Goal: Task Accomplishment & Management: Use online tool/utility

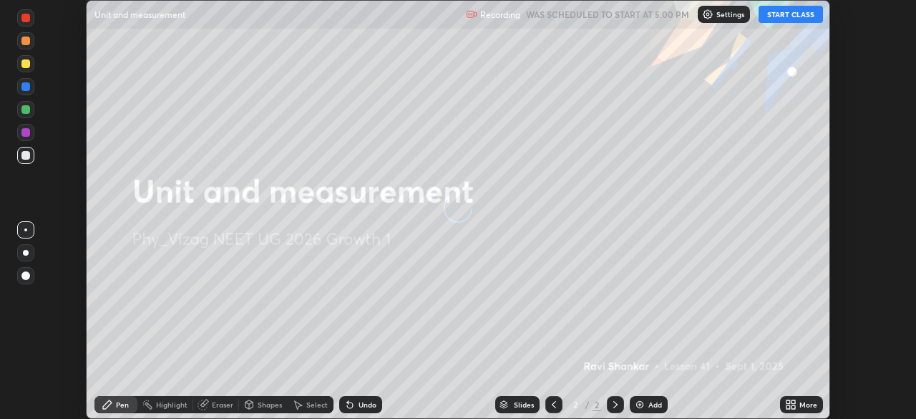
scroll to position [419, 915]
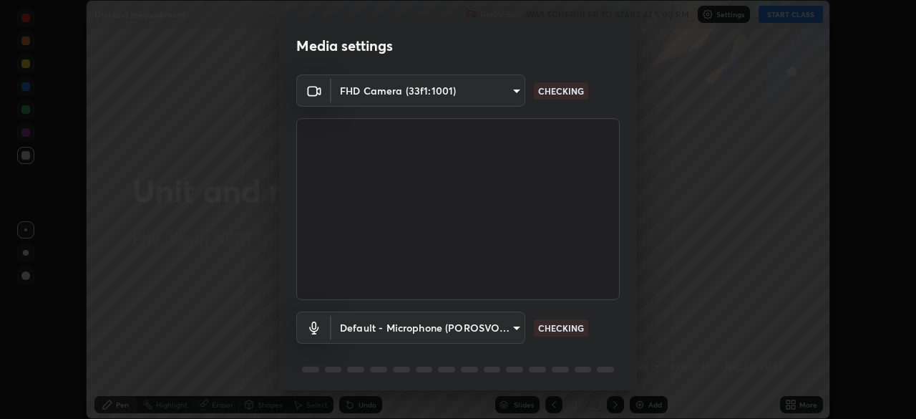
type input "d4617a7d2f559bd3252380f05f3b8909cd8fc89c71cae93ea608fdac764d706e"
click at [484, 323] on body "Erase all Unit and measurement Recording WAS SCHEDULED TO START AT 5:00 PM Sett…" at bounding box center [458, 209] width 916 height 419
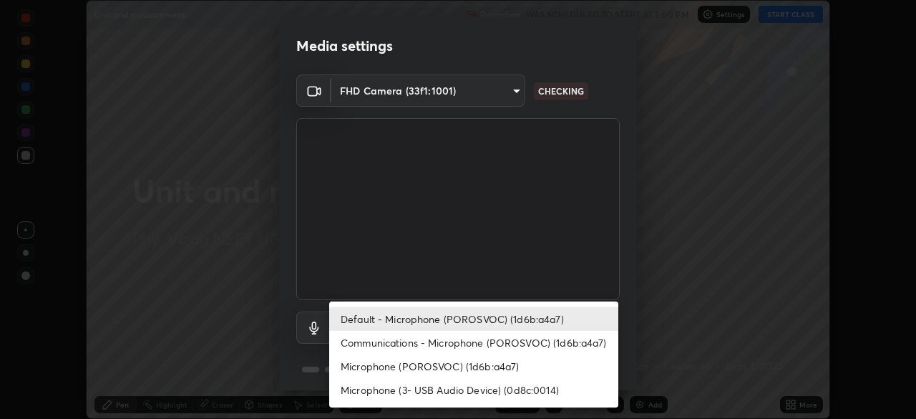
click at [507, 324] on li "Default - Microphone (POROSVOC) (1d6b:a4a7)" at bounding box center [473, 319] width 289 height 24
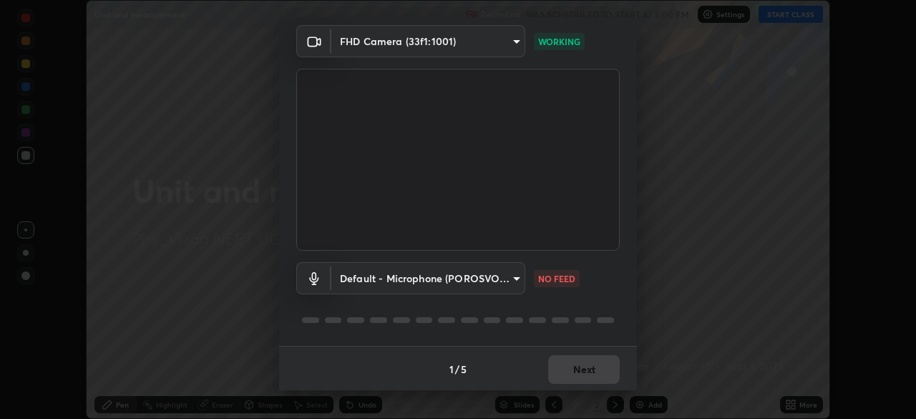
scroll to position [50, 0]
click at [507, 278] on body "Erase all Unit and measurement Recording WAS SCHEDULED TO START AT 5:00 PM Sett…" at bounding box center [458, 209] width 916 height 419
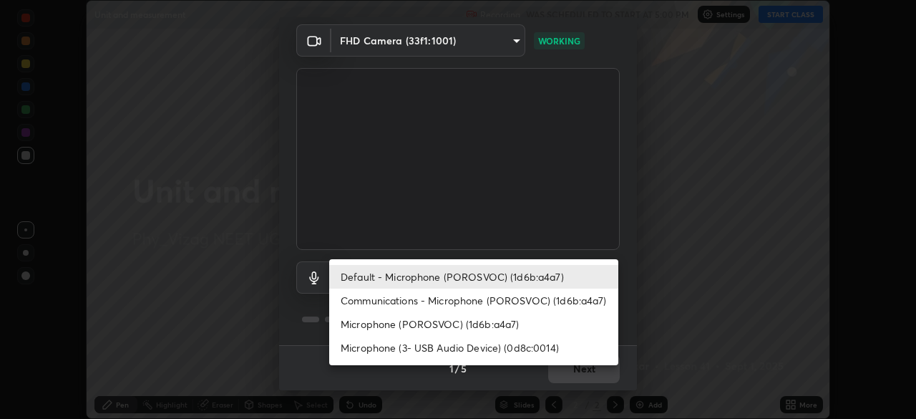
click at [474, 323] on li "Microphone (POROSVOC) (1d6b:a4a7)" at bounding box center [473, 324] width 289 height 24
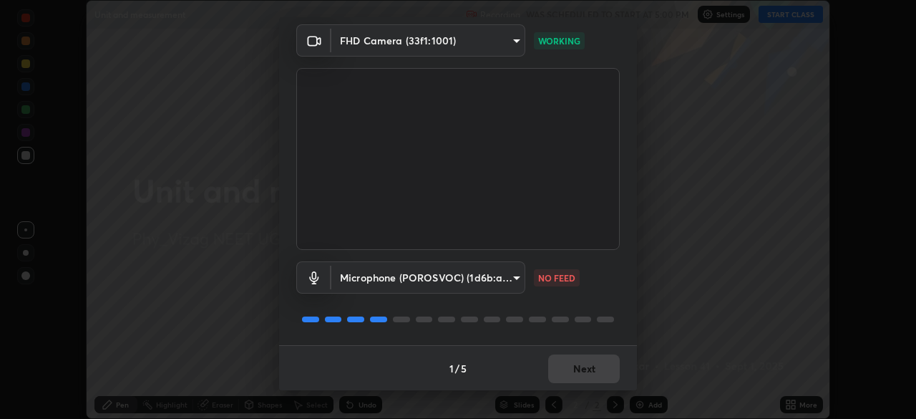
click at [499, 280] on body "Erase all Unit and measurement Recording WAS SCHEDULED TO START AT 5:00 PM Sett…" at bounding box center [458, 209] width 916 height 419
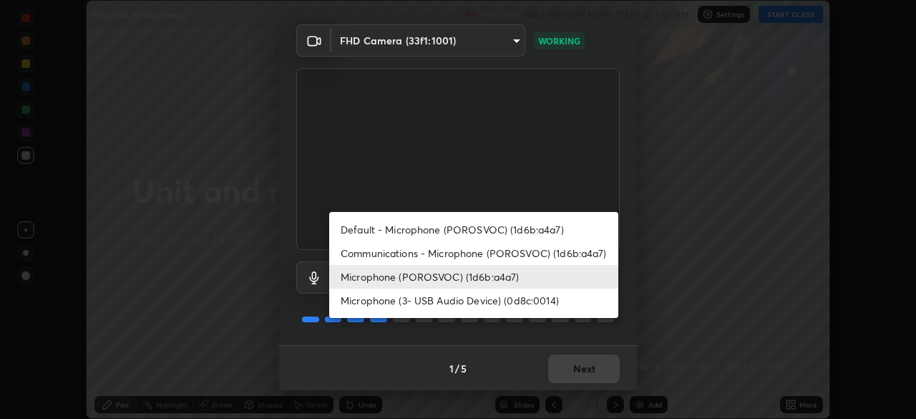
click at [507, 223] on li "Default - Microphone (POROSVOC) (1d6b:a4a7)" at bounding box center [473, 229] width 289 height 24
type input "default"
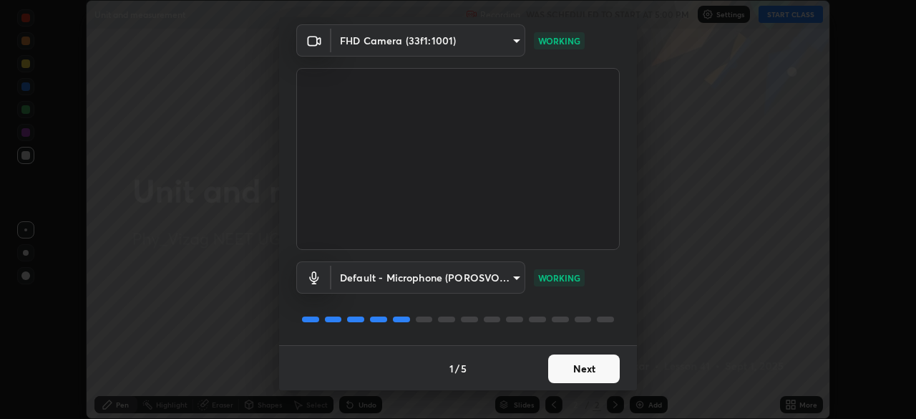
click at [587, 363] on button "Next" at bounding box center [584, 368] width 72 height 29
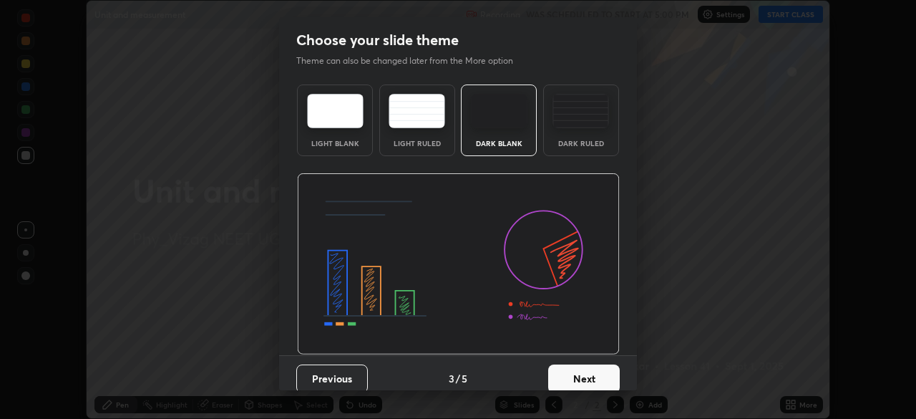
click at [585, 370] on button "Next" at bounding box center [584, 378] width 72 height 29
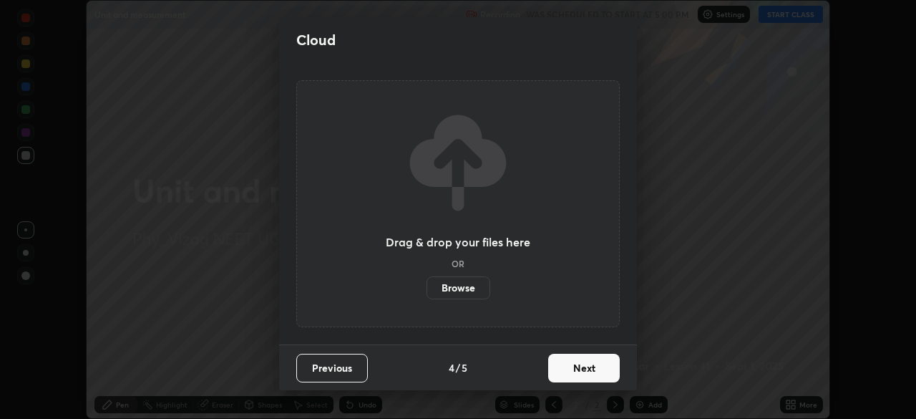
click at [583, 374] on button "Next" at bounding box center [584, 367] width 72 height 29
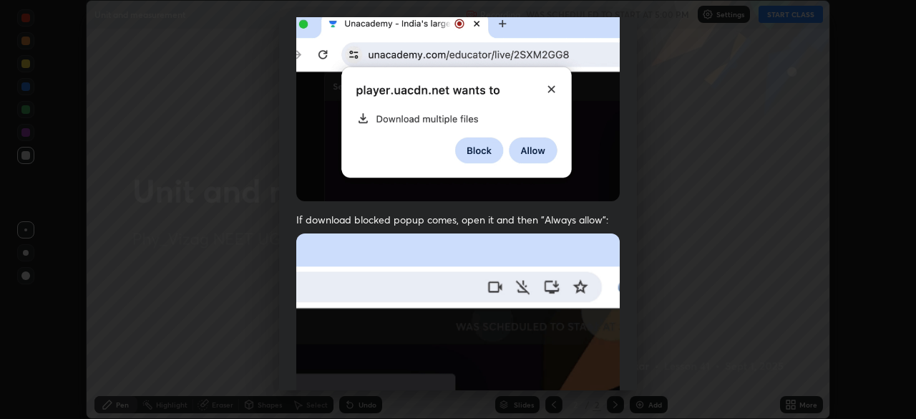
scroll to position [136, 0]
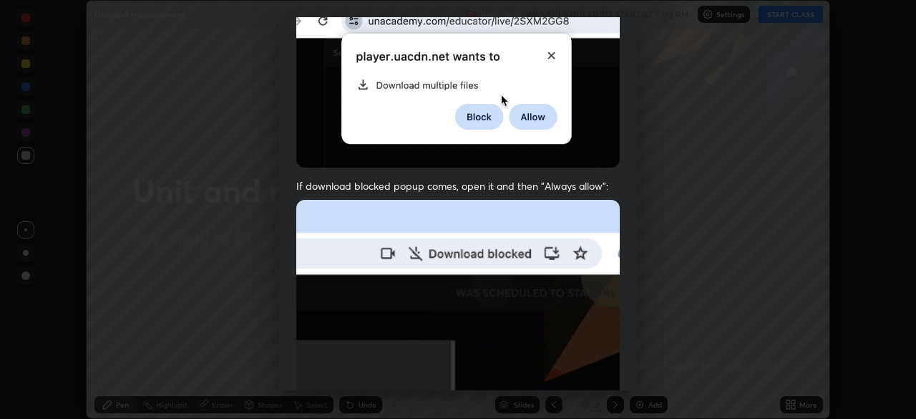
click at [557, 293] on img at bounding box center [457, 356] width 323 height 313
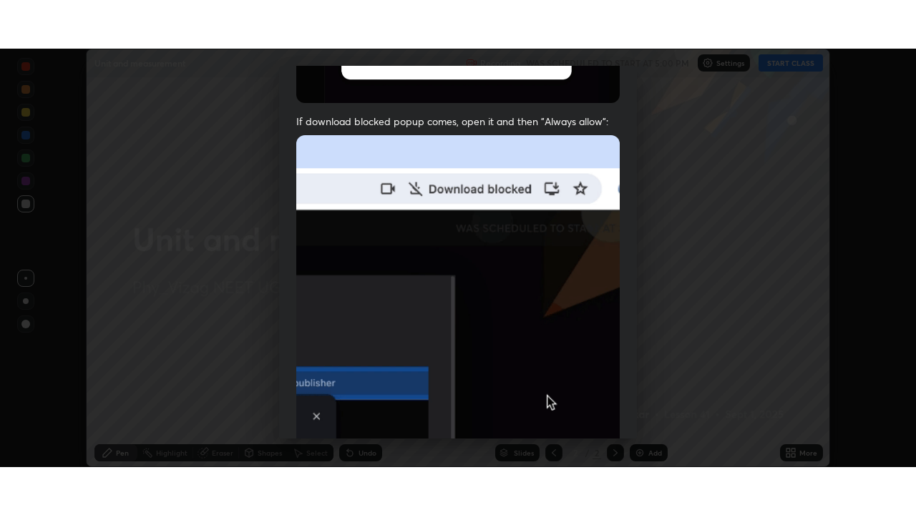
scroll to position [343, 0]
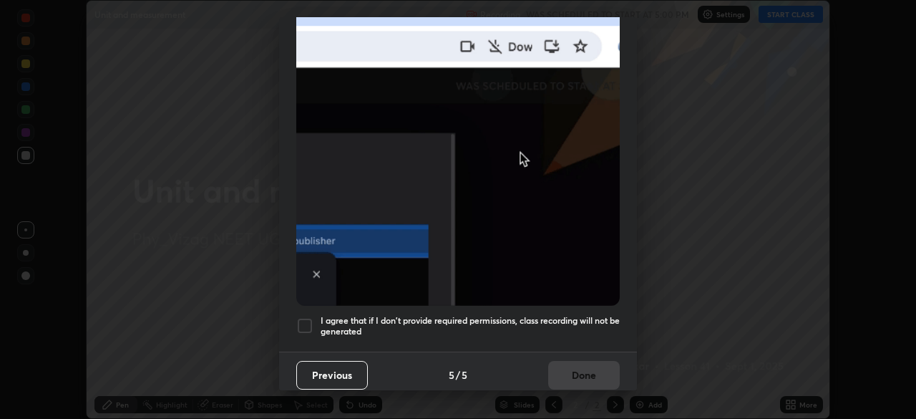
click at [305, 318] on div at bounding box center [304, 325] width 17 height 17
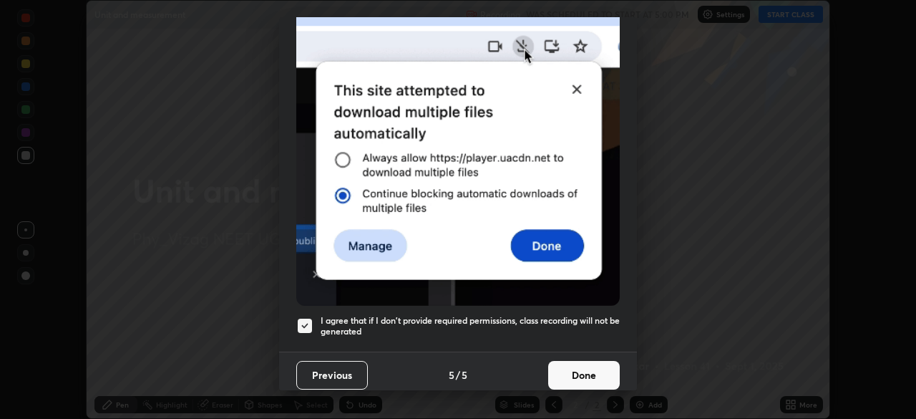
click at [585, 362] on button "Done" at bounding box center [584, 375] width 72 height 29
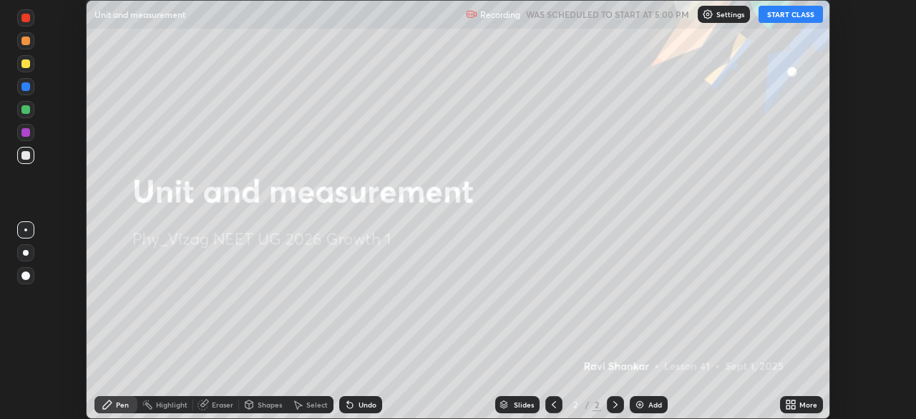
click at [786, 15] on button "START CLASS" at bounding box center [790, 14] width 64 height 17
click at [802, 404] on div "More" at bounding box center [808, 404] width 18 height 7
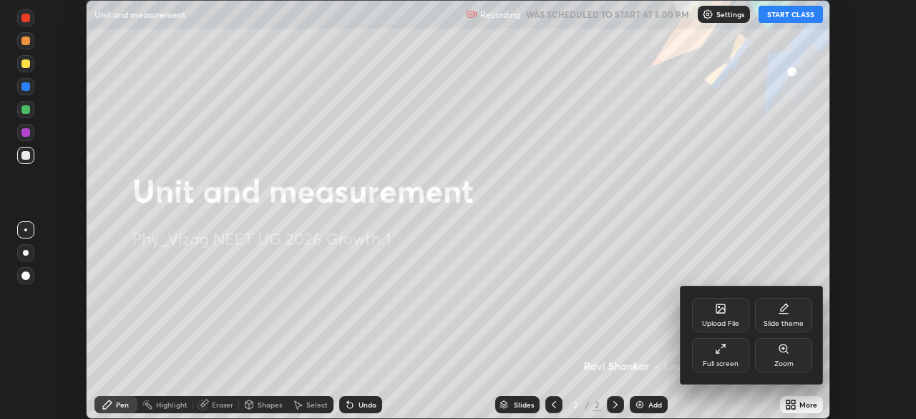
click at [718, 357] on div "Full screen" at bounding box center [720, 355] width 57 height 34
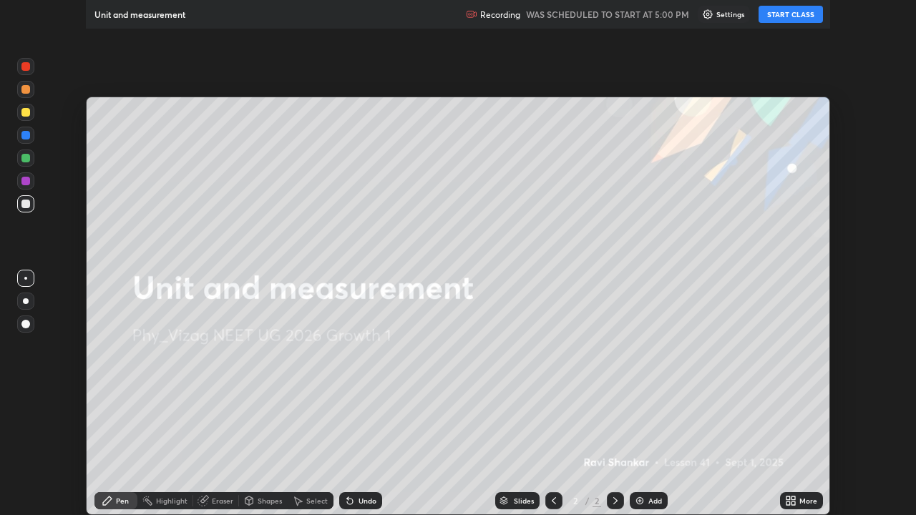
scroll to position [515, 916]
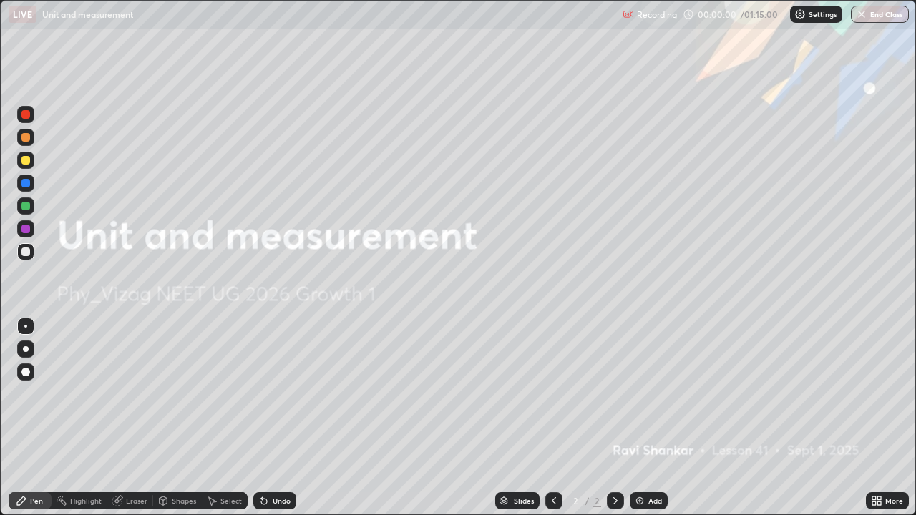
click at [646, 418] on div "Add" at bounding box center [649, 500] width 38 height 17
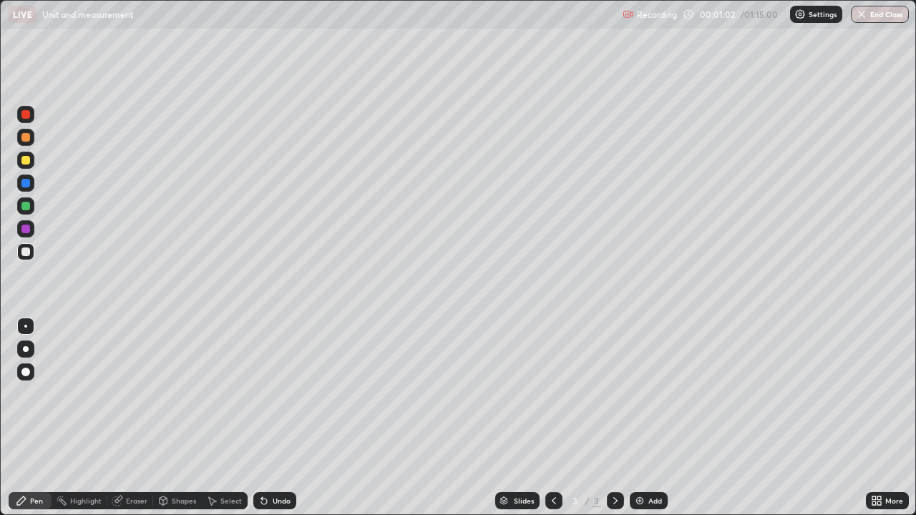
click at [177, 418] on div "Shapes" at bounding box center [184, 500] width 24 height 7
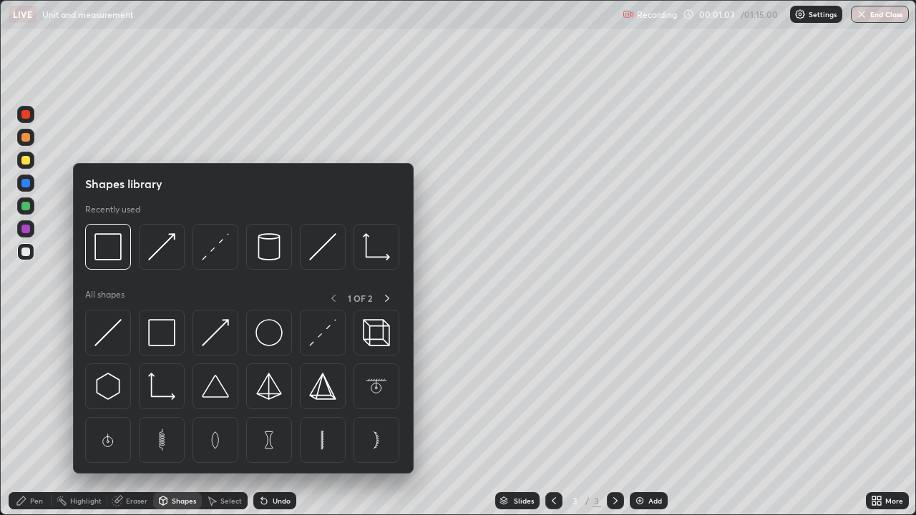
click at [39, 418] on div "Pen" at bounding box center [36, 500] width 13 height 7
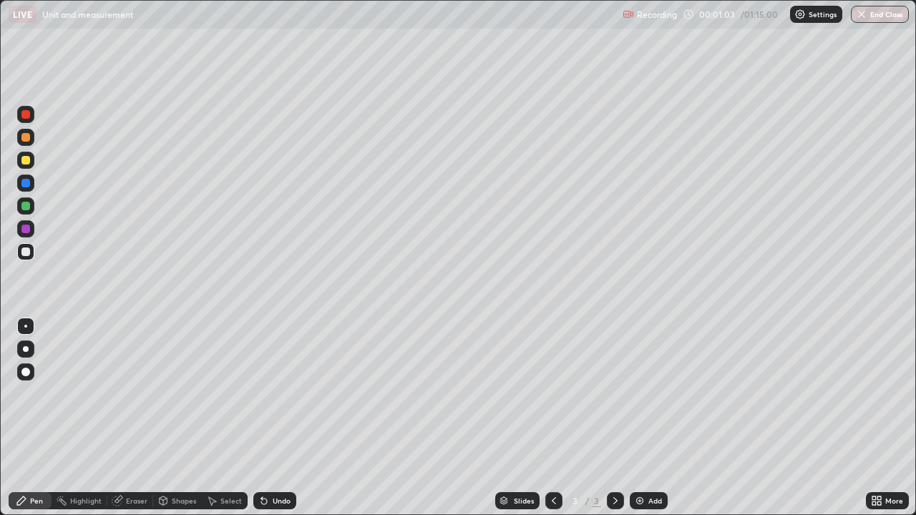
click at [29, 157] on div at bounding box center [25, 160] width 9 height 9
click at [26, 349] on div at bounding box center [26, 349] width 6 height 6
click at [177, 418] on div "Shapes" at bounding box center [177, 500] width 49 height 17
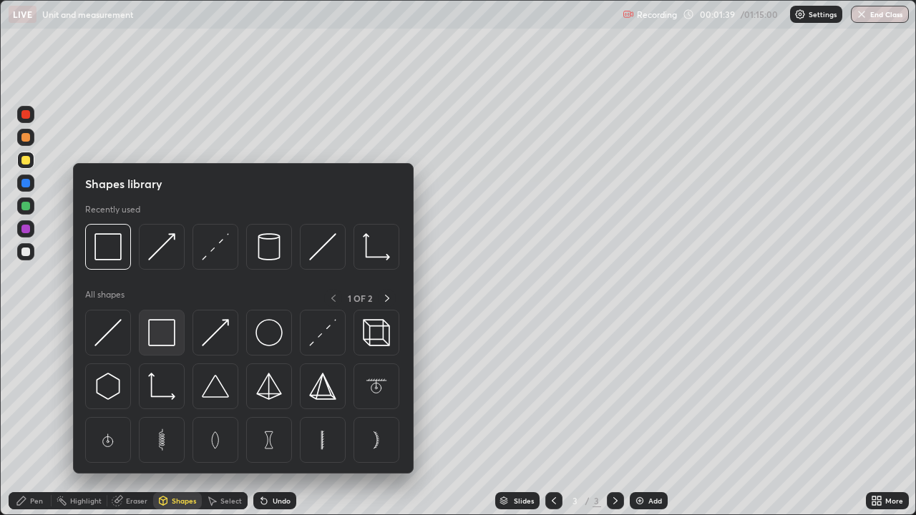
click at [165, 331] on img at bounding box center [161, 332] width 27 height 27
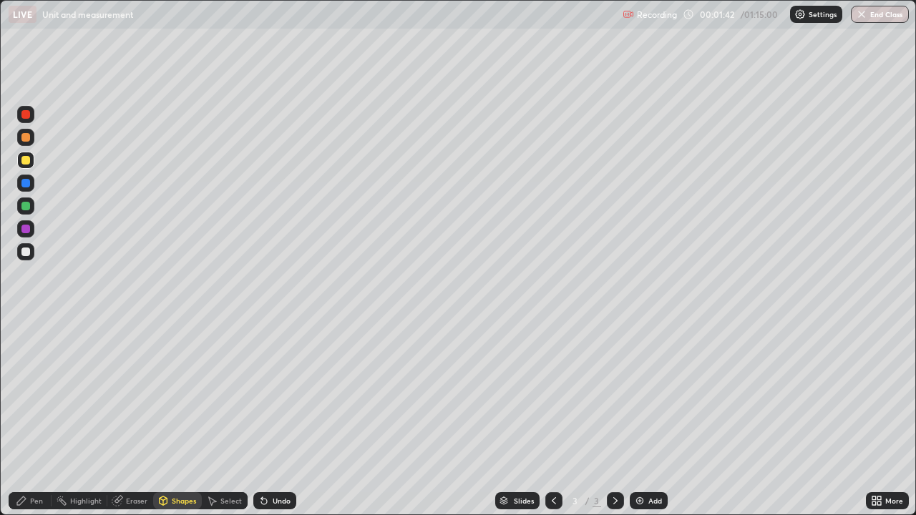
click at [26, 418] on icon at bounding box center [21, 500] width 11 height 11
click at [26, 250] on div at bounding box center [25, 252] width 9 height 9
click at [182, 418] on div "Shapes" at bounding box center [184, 500] width 24 height 7
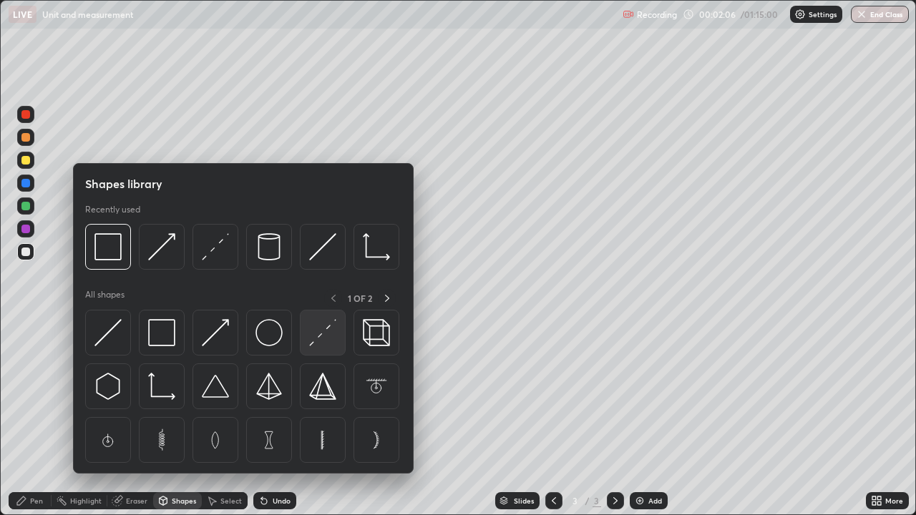
click at [323, 330] on img at bounding box center [322, 332] width 27 height 27
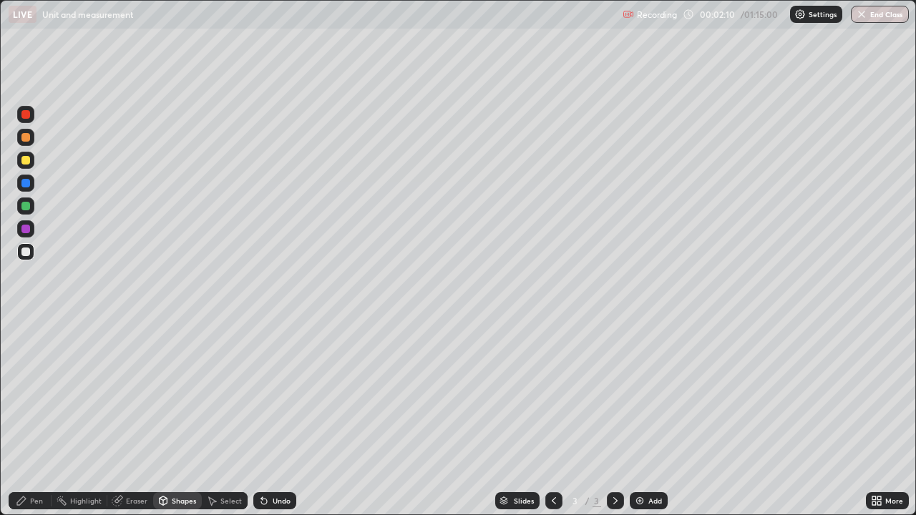
click at [170, 418] on div "Shapes" at bounding box center [177, 500] width 49 height 17
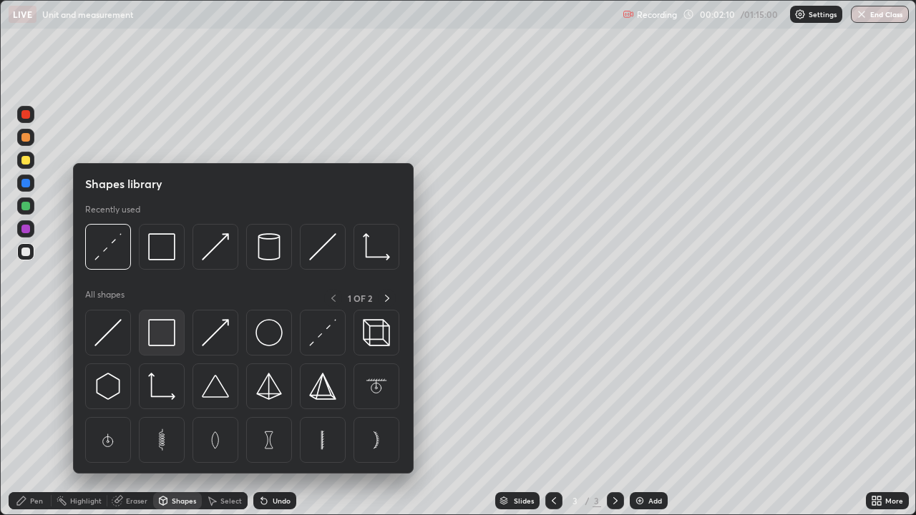
click at [160, 331] on img at bounding box center [161, 332] width 27 height 27
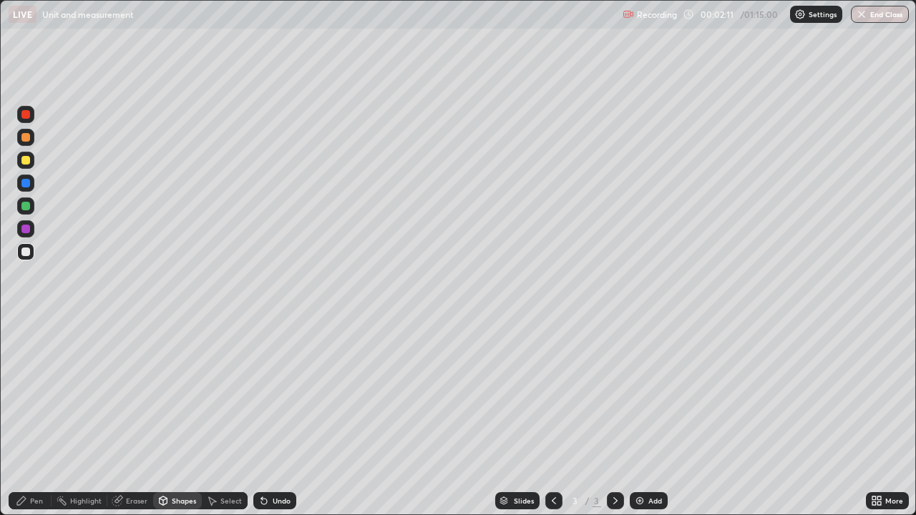
click at [24, 156] on div at bounding box center [25, 160] width 9 height 9
click at [29, 418] on div "Pen" at bounding box center [30, 500] width 43 height 17
click at [26, 257] on div at bounding box center [25, 251] width 17 height 17
click at [26, 139] on div at bounding box center [25, 137] width 9 height 9
click at [162, 418] on icon at bounding box center [164, 500] width 8 height 2
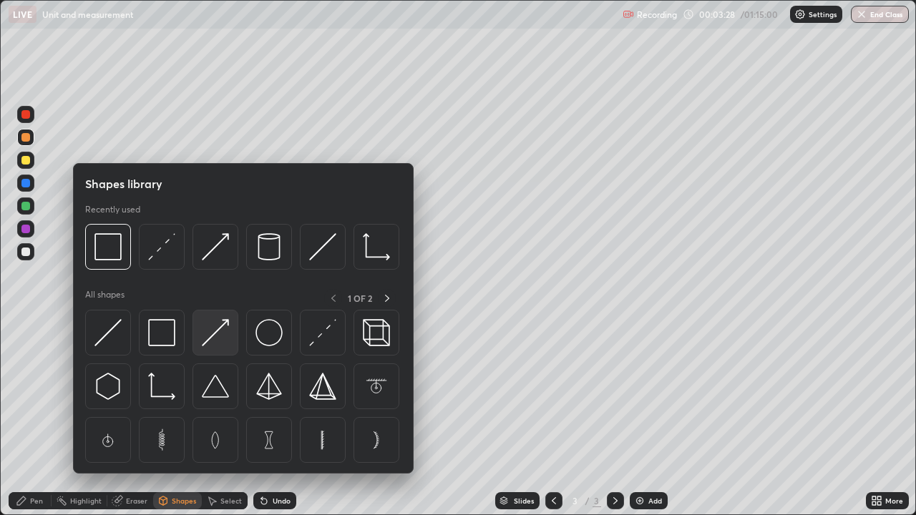
click at [219, 338] on img at bounding box center [215, 332] width 27 height 27
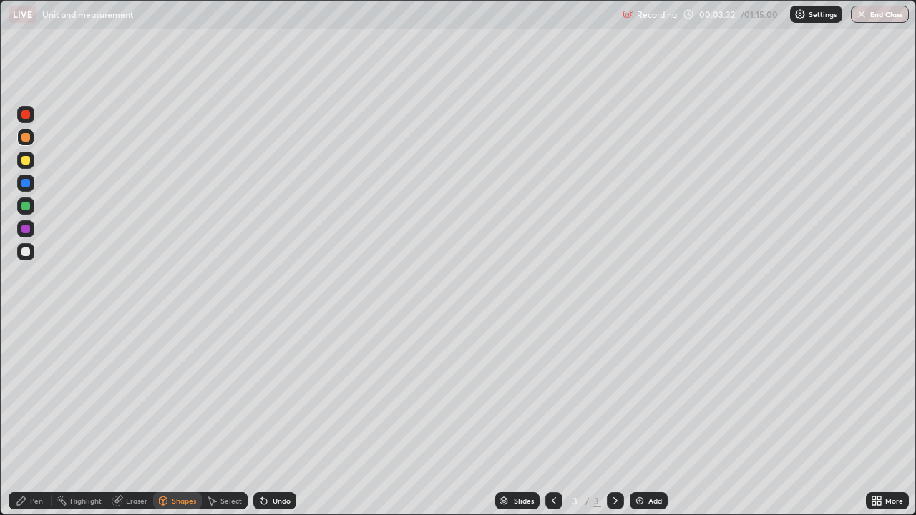
click at [36, 418] on div "Pen" at bounding box center [30, 500] width 43 height 17
click at [26, 248] on div at bounding box center [25, 252] width 9 height 9
click at [275, 418] on div "Undo" at bounding box center [282, 500] width 18 height 7
click at [27, 140] on div at bounding box center [25, 137] width 9 height 9
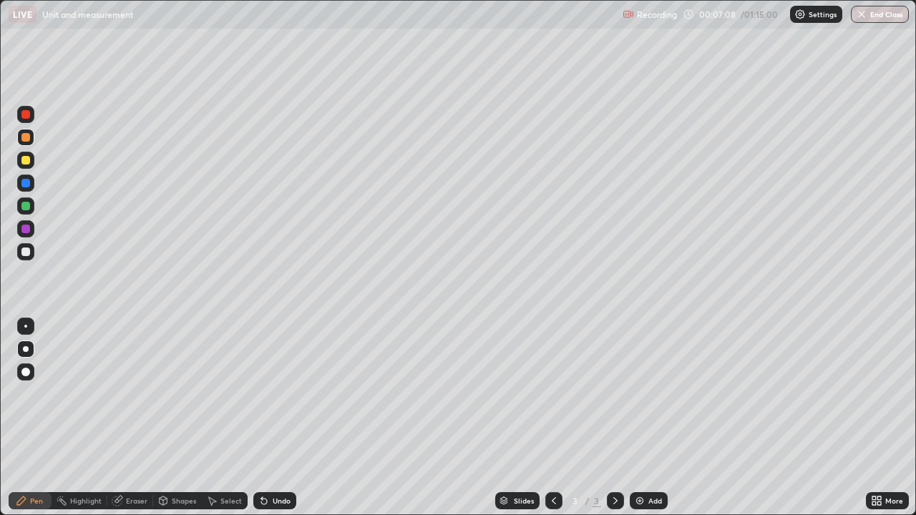
click at [650, 418] on div "Add" at bounding box center [655, 500] width 14 height 7
click at [552, 418] on icon at bounding box center [554, 500] width 4 height 7
click at [616, 418] on icon at bounding box center [615, 500] width 11 height 11
click at [552, 418] on icon at bounding box center [553, 500] width 11 height 11
click at [24, 251] on div at bounding box center [25, 252] width 9 height 9
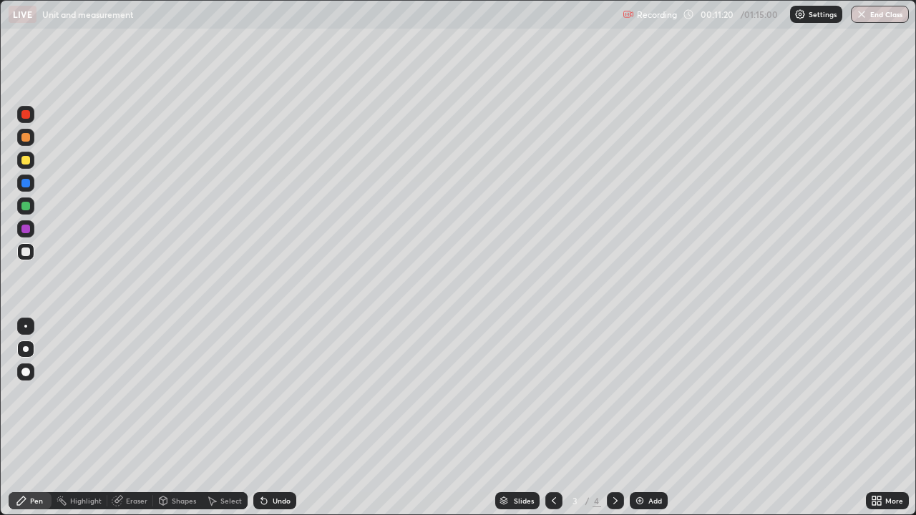
click at [622, 418] on div at bounding box center [615, 500] width 17 height 17
click at [552, 418] on icon at bounding box center [553, 500] width 11 height 11
click at [614, 418] on icon at bounding box center [615, 500] width 11 height 11
click at [655, 418] on div "Add" at bounding box center [655, 500] width 14 height 7
click at [24, 133] on div at bounding box center [25, 137] width 9 height 9
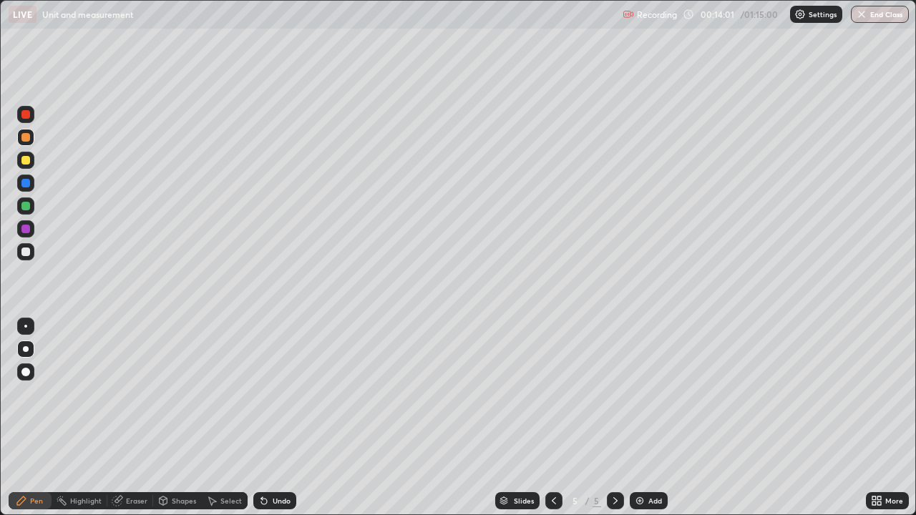
click at [31, 161] on div at bounding box center [25, 160] width 17 height 17
click at [181, 418] on div "Shapes" at bounding box center [184, 500] width 24 height 7
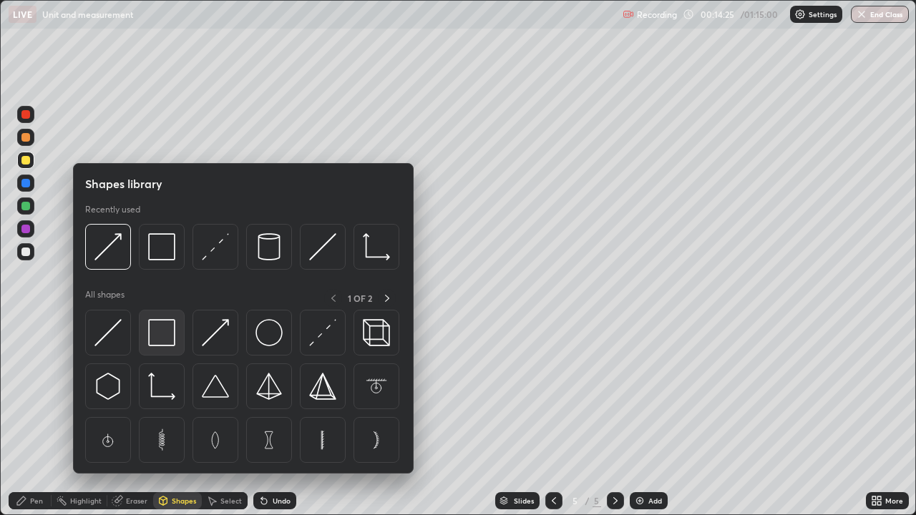
click at [168, 335] on img at bounding box center [161, 332] width 27 height 27
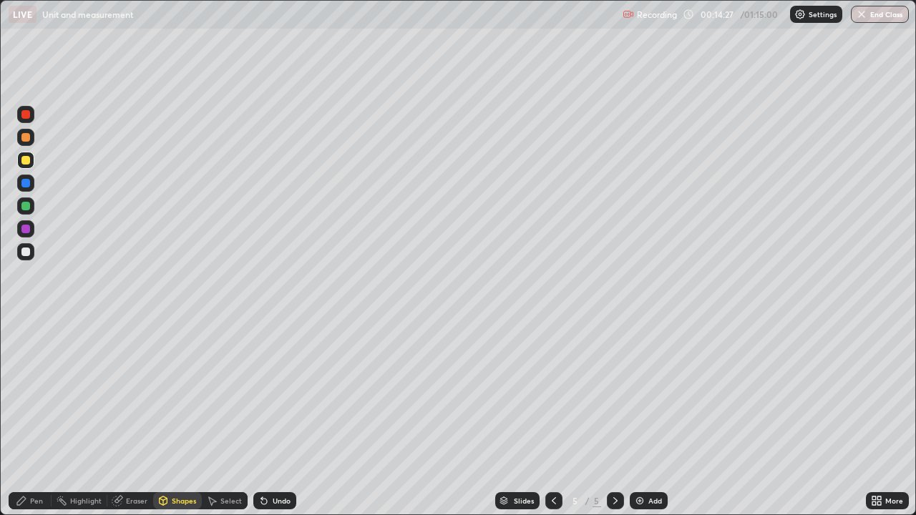
click at [36, 418] on div "Pen" at bounding box center [36, 500] width 13 height 7
click at [32, 258] on div at bounding box center [25, 251] width 17 height 17
click at [26, 252] on div at bounding box center [25, 252] width 9 height 9
click at [26, 138] on div at bounding box center [25, 137] width 9 height 9
click at [26, 160] on div at bounding box center [25, 160] width 9 height 9
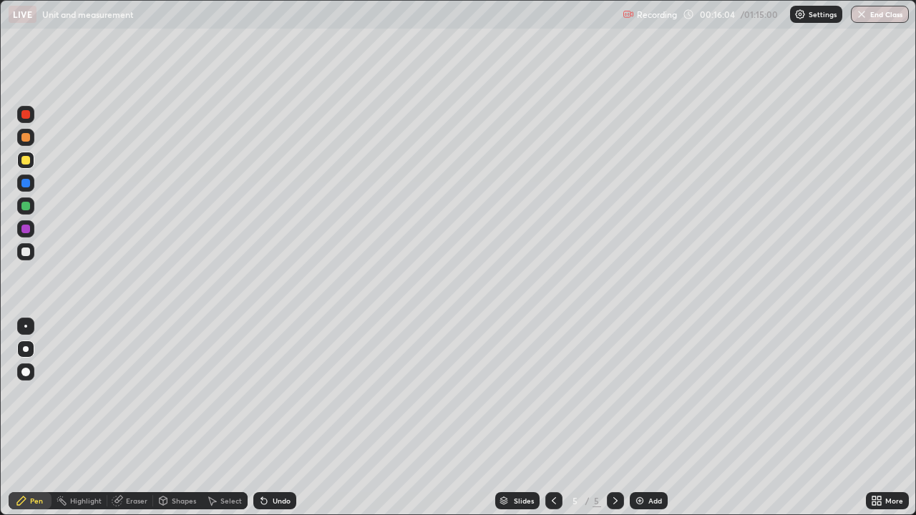
click at [648, 418] on div "Add" at bounding box center [655, 500] width 14 height 7
click at [167, 418] on div "Shapes" at bounding box center [177, 500] width 49 height 17
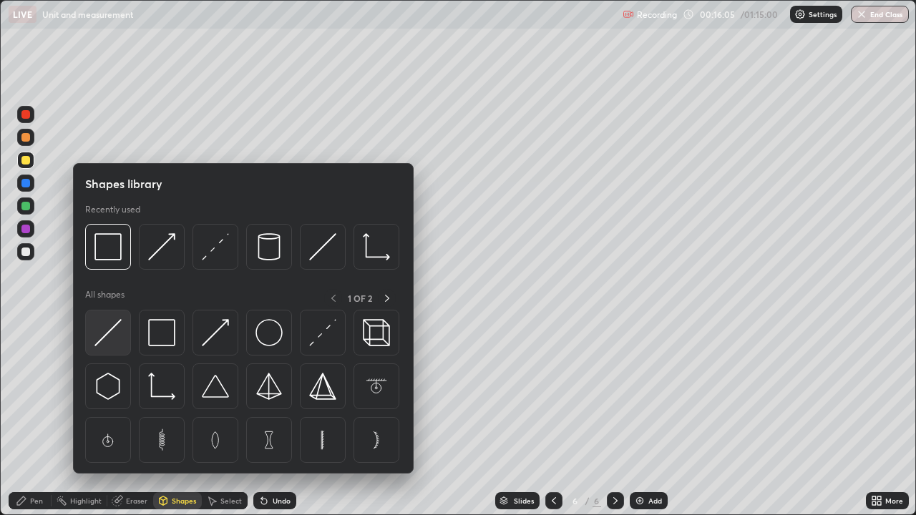
click at [114, 328] on img at bounding box center [107, 332] width 27 height 27
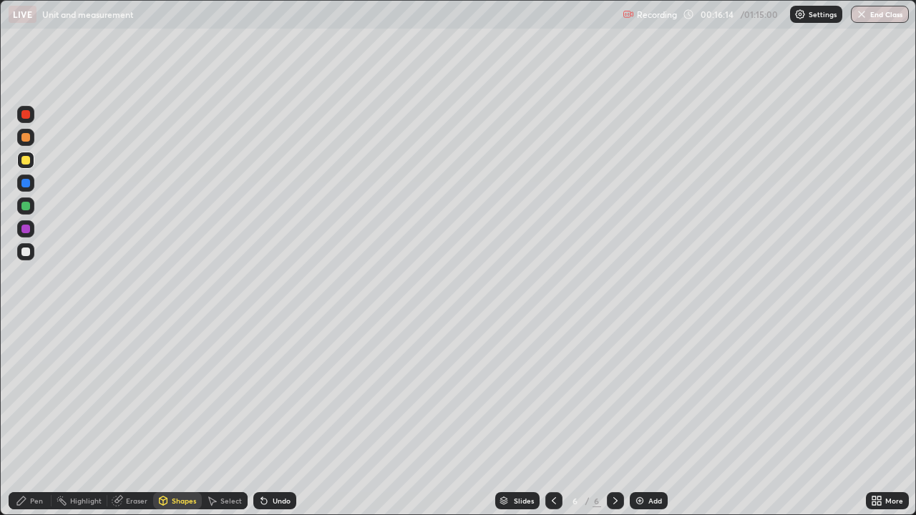
click at [39, 418] on div "Pen" at bounding box center [30, 500] width 43 height 17
click at [27, 138] on div at bounding box center [25, 137] width 9 height 9
click at [29, 254] on div at bounding box center [25, 252] width 9 height 9
click at [26, 159] on div at bounding box center [25, 160] width 9 height 9
click at [24, 249] on div at bounding box center [25, 252] width 9 height 9
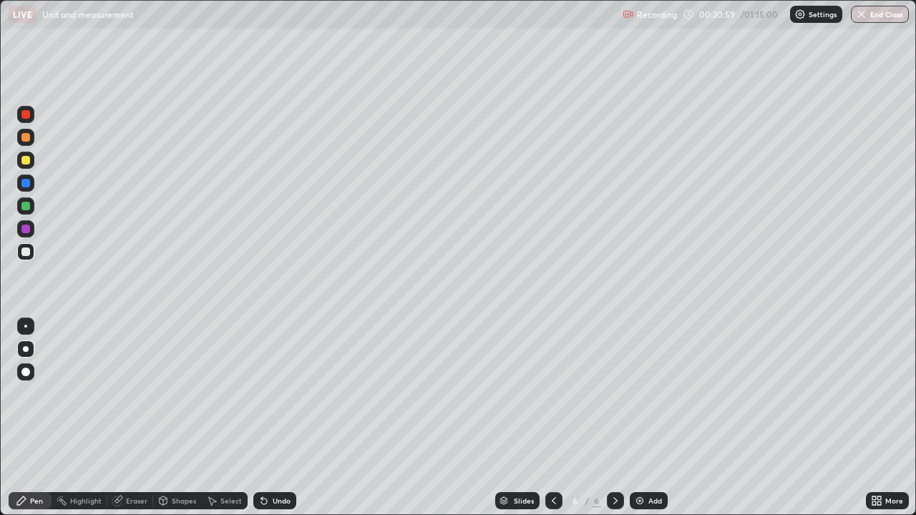
click at [31, 162] on div at bounding box center [25, 160] width 17 height 17
click at [546, 418] on div at bounding box center [553, 500] width 17 height 17
click at [614, 418] on icon at bounding box center [615, 500] width 11 height 11
click at [648, 418] on div "Add" at bounding box center [649, 500] width 38 height 17
click at [28, 255] on div at bounding box center [25, 252] width 9 height 9
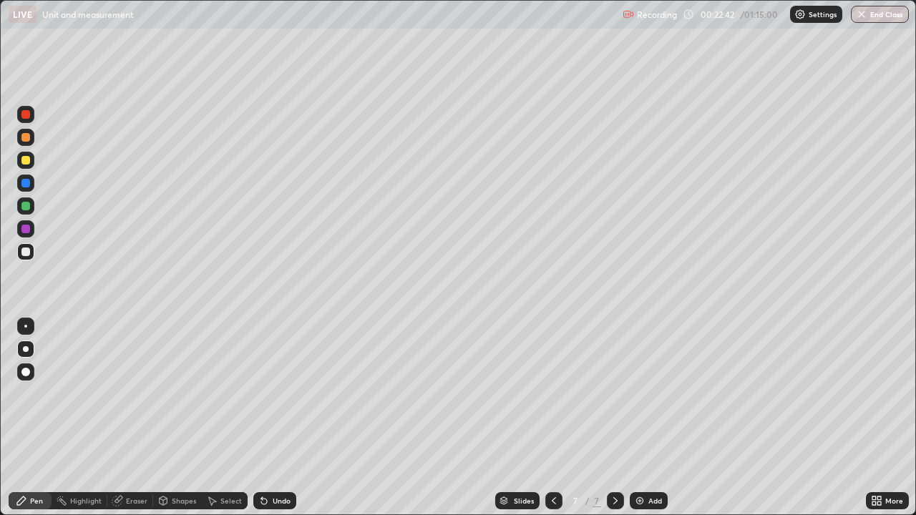
click at [26, 160] on div at bounding box center [25, 160] width 9 height 9
click at [172, 418] on div "Shapes" at bounding box center [184, 500] width 24 height 7
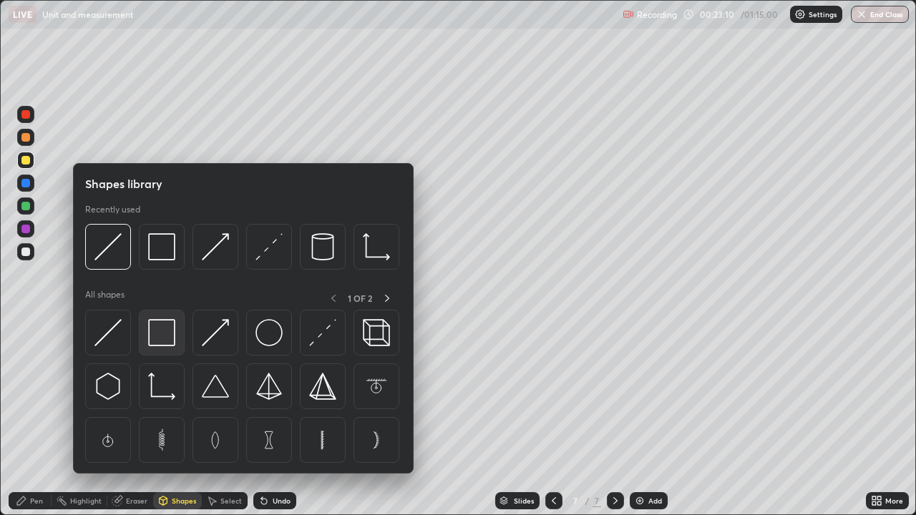
click at [162, 338] on img at bounding box center [161, 332] width 27 height 27
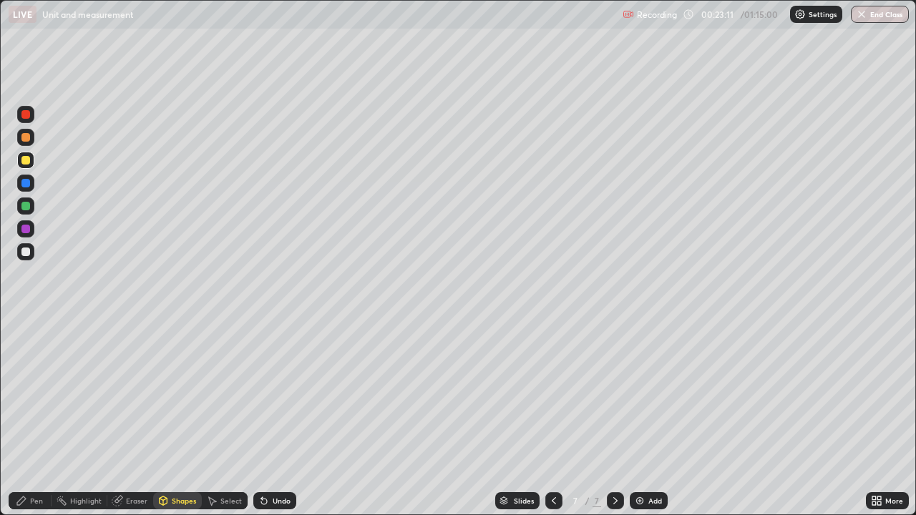
click at [26, 115] on div at bounding box center [25, 114] width 9 height 9
click at [30, 418] on div "Pen" at bounding box center [36, 500] width 13 height 7
click at [26, 206] on div at bounding box center [25, 206] width 9 height 9
click at [21, 252] on div at bounding box center [25, 252] width 9 height 9
click at [28, 117] on div at bounding box center [25, 114] width 9 height 9
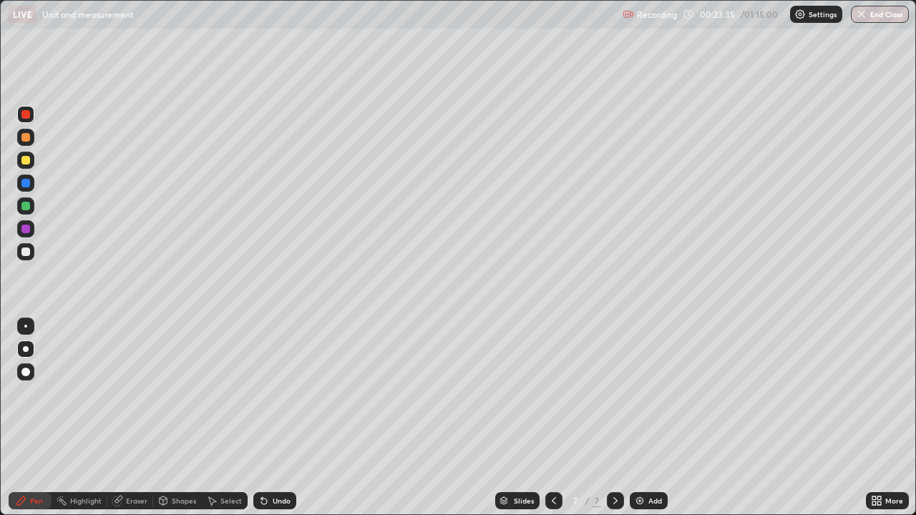
click at [26, 252] on div at bounding box center [25, 252] width 9 height 9
click at [26, 162] on div at bounding box center [25, 160] width 9 height 9
click at [551, 418] on icon at bounding box center [553, 500] width 11 height 11
click at [614, 418] on icon at bounding box center [615, 500] width 11 height 11
click at [29, 160] on div at bounding box center [25, 160] width 9 height 9
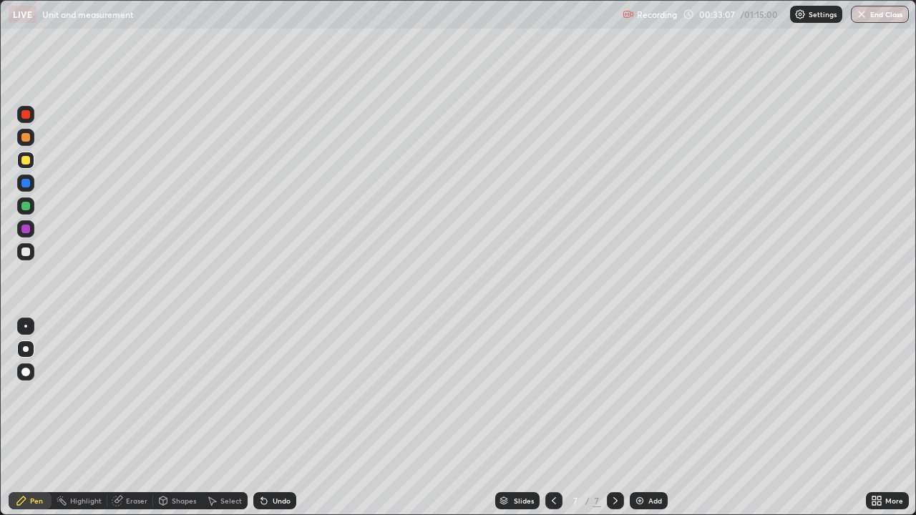
click at [27, 143] on div at bounding box center [25, 137] width 17 height 17
click at [31, 160] on div at bounding box center [25, 160] width 17 height 17
click at [552, 418] on icon at bounding box center [553, 500] width 11 height 11
click at [612, 418] on icon at bounding box center [615, 500] width 11 height 11
click at [645, 418] on div "Add" at bounding box center [649, 500] width 38 height 17
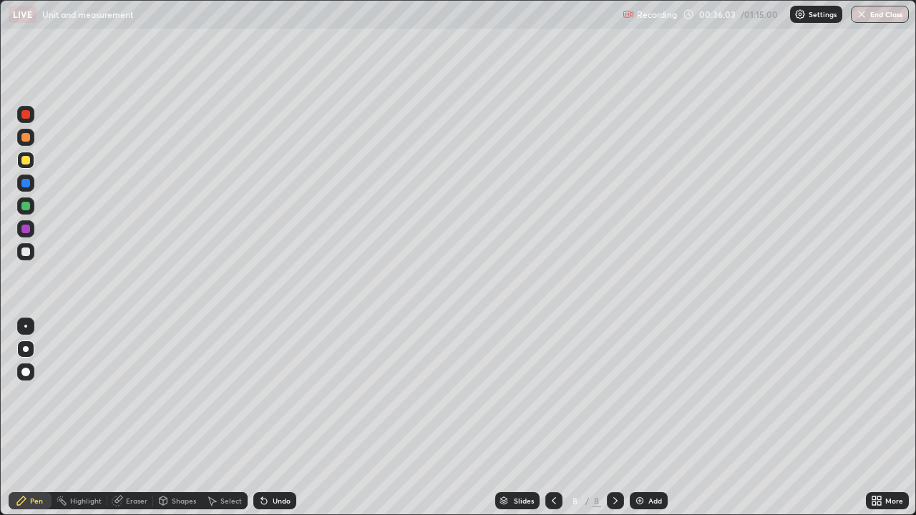
click at [175, 418] on div "Shapes" at bounding box center [184, 500] width 24 height 7
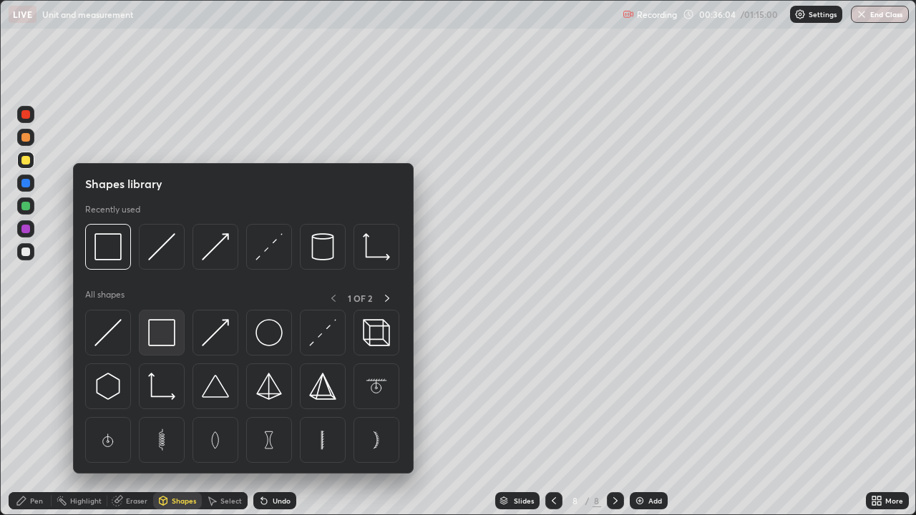
click at [169, 344] on img at bounding box center [161, 332] width 27 height 27
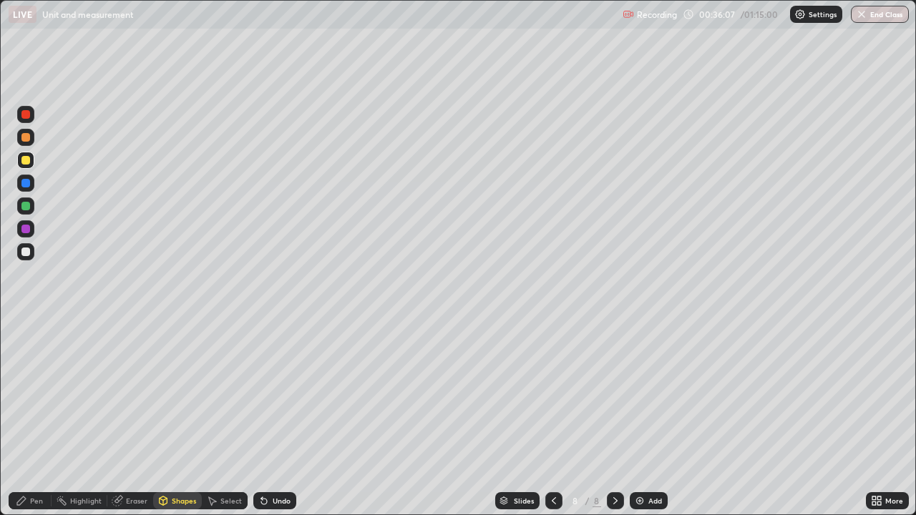
click at [35, 418] on div "Pen" at bounding box center [36, 500] width 13 height 7
click at [177, 418] on div "Shapes" at bounding box center [184, 500] width 24 height 7
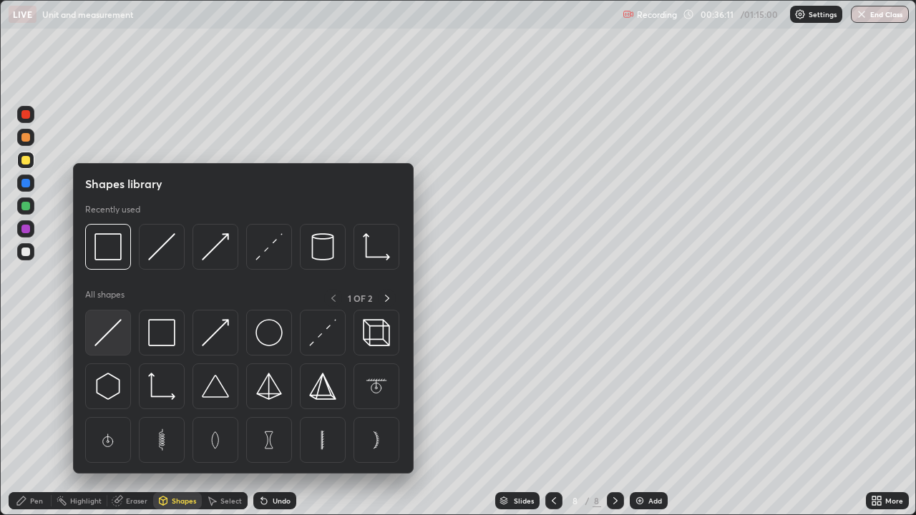
click at [117, 327] on img at bounding box center [107, 332] width 27 height 27
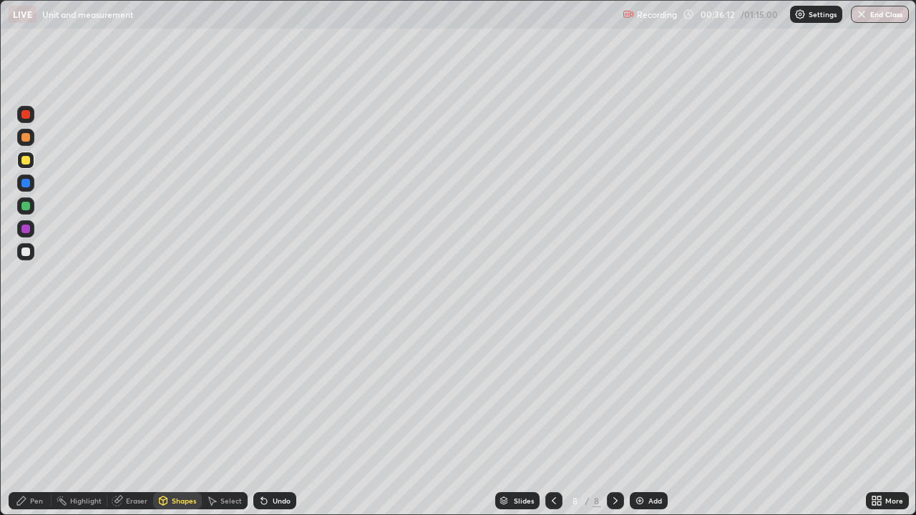
click at [31, 250] on div at bounding box center [25, 251] width 17 height 17
click at [181, 418] on div "Shapes" at bounding box center [184, 500] width 24 height 7
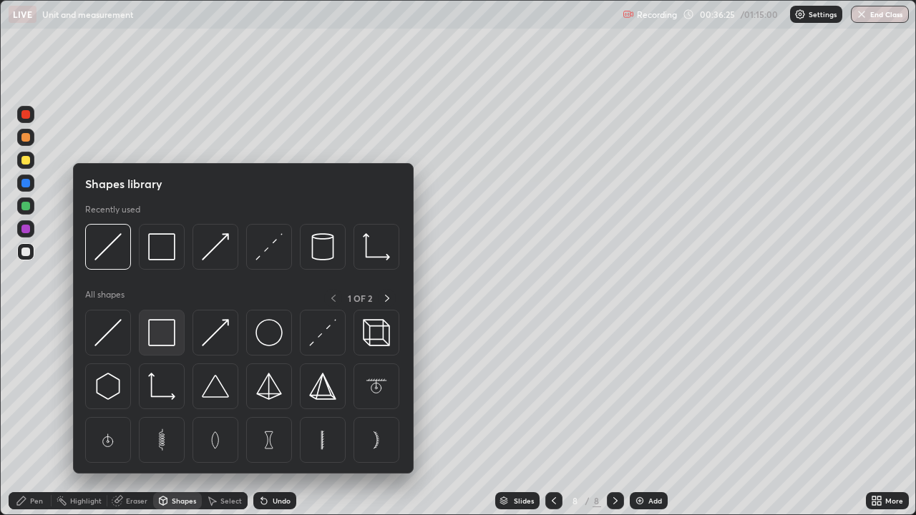
click at [164, 336] on img at bounding box center [161, 332] width 27 height 27
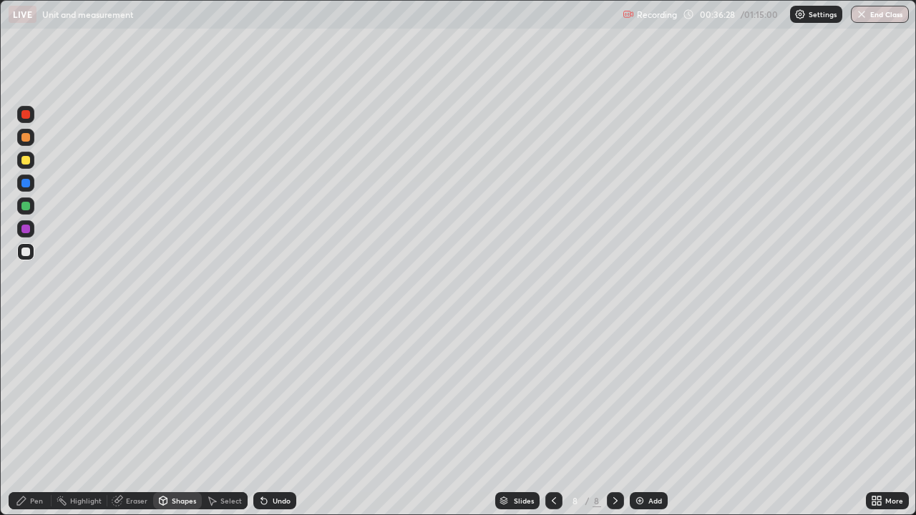
click at [41, 418] on div "Pen" at bounding box center [36, 500] width 13 height 7
click at [177, 418] on div "Shapes" at bounding box center [184, 500] width 24 height 7
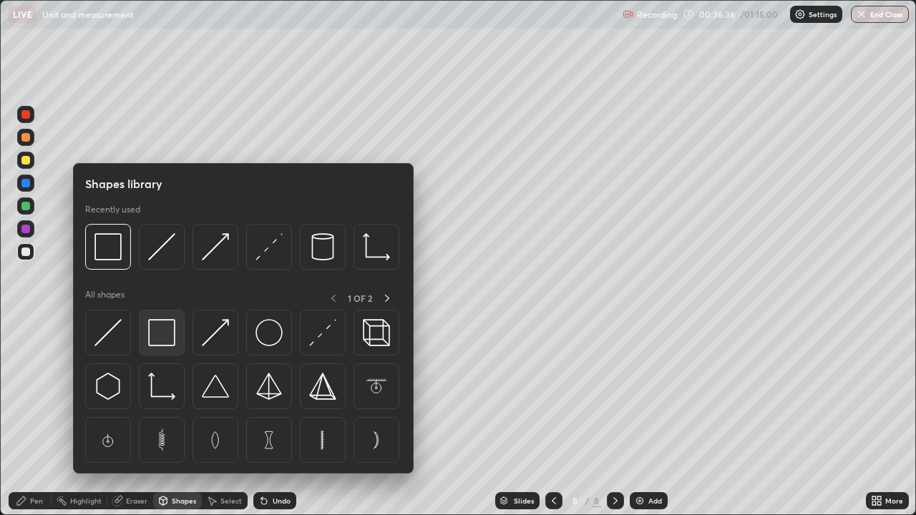
click at [162, 333] on img at bounding box center [161, 332] width 27 height 27
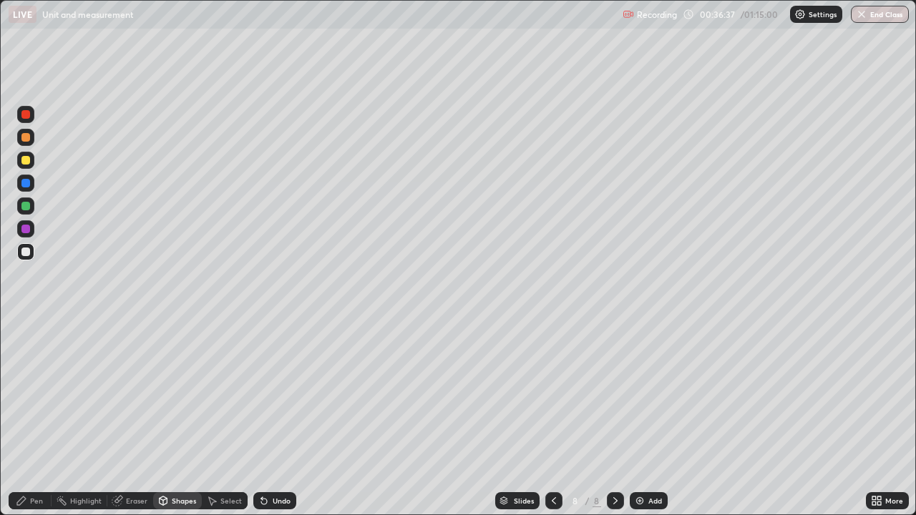
click at [27, 140] on div at bounding box center [25, 137] width 9 height 9
click at [183, 418] on div "Shapes" at bounding box center [184, 500] width 24 height 7
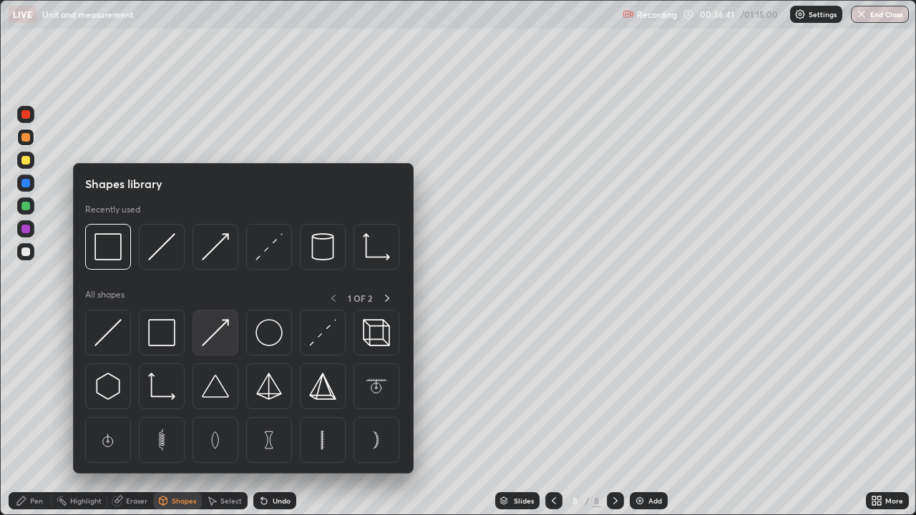
click at [208, 332] on img at bounding box center [215, 332] width 27 height 27
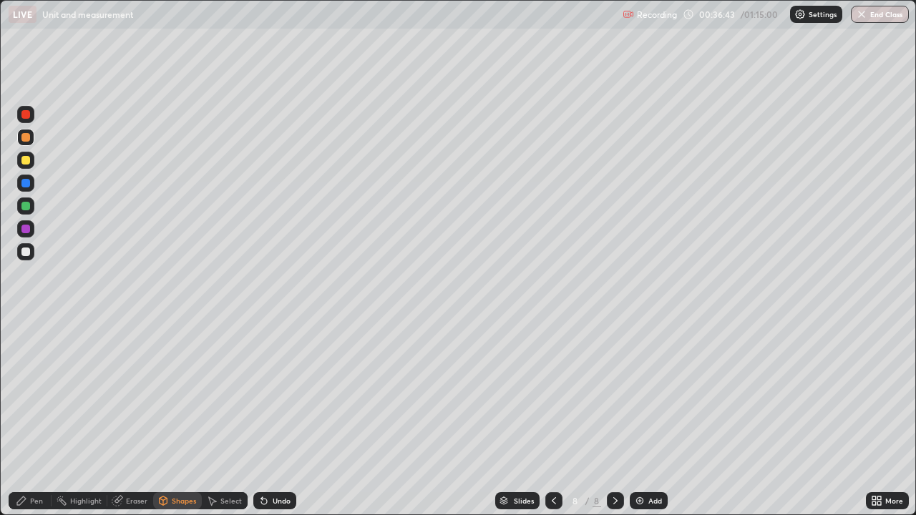
click at [31, 418] on div "Pen" at bounding box center [36, 500] width 13 height 7
click at [26, 253] on div at bounding box center [25, 252] width 9 height 9
click at [26, 157] on div at bounding box center [25, 160] width 9 height 9
click at [552, 418] on icon at bounding box center [553, 500] width 11 height 11
click at [614, 418] on icon at bounding box center [615, 500] width 11 height 11
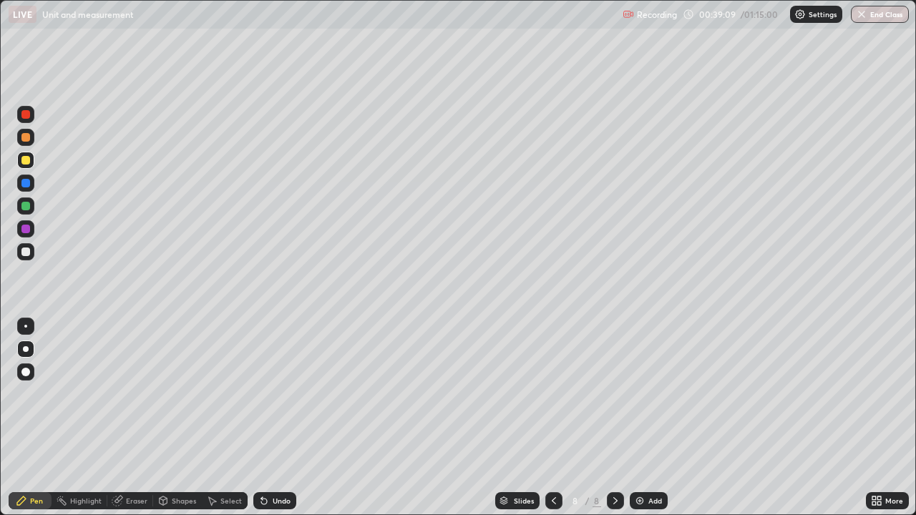
click at [170, 418] on div "Shapes" at bounding box center [177, 500] width 49 height 17
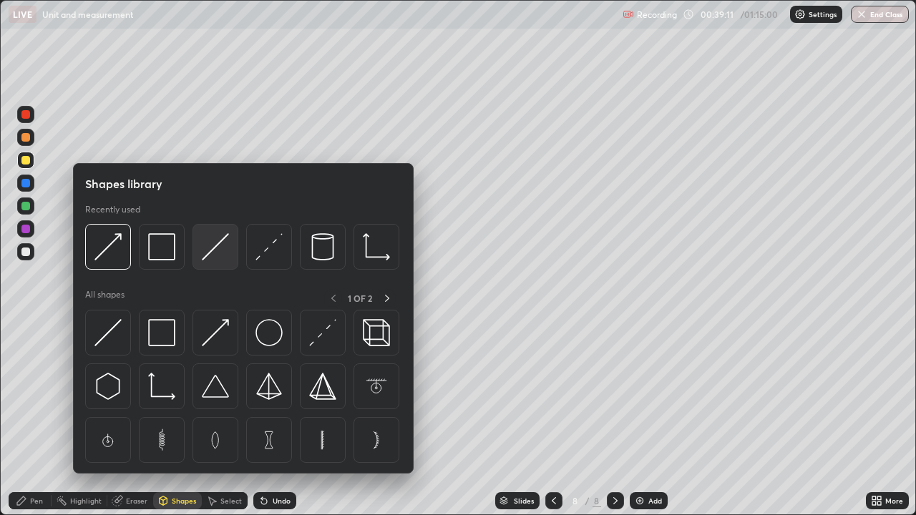
click at [217, 252] on img at bounding box center [215, 246] width 27 height 27
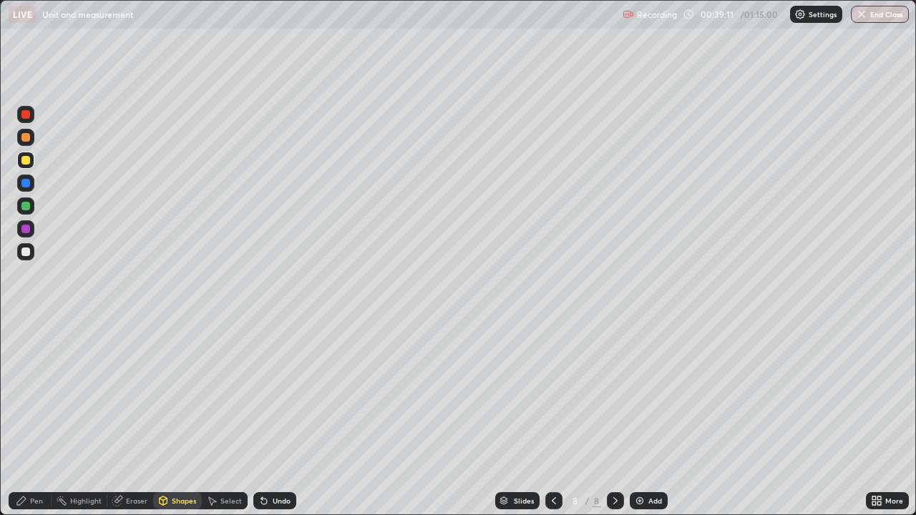
click at [27, 120] on div at bounding box center [25, 114] width 17 height 17
click at [40, 418] on div "Pen" at bounding box center [36, 500] width 13 height 7
click at [25, 253] on div at bounding box center [25, 252] width 9 height 9
click at [27, 159] on div at bounding box center [25, 160] width 9 height 9
click at [28, 251] on div at bounding box center [25, 252] width 9 height 9
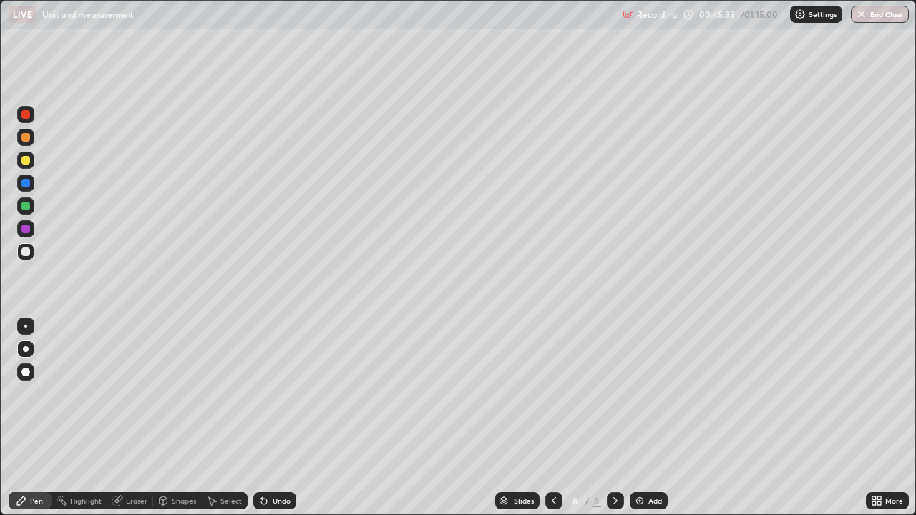
click at [660, 418] on div "Add" at bounding box center [649, 500] width 38 height 17
click at [184, 418] on div "Shapes" at bounding box center [177, 500] width 49 height 17
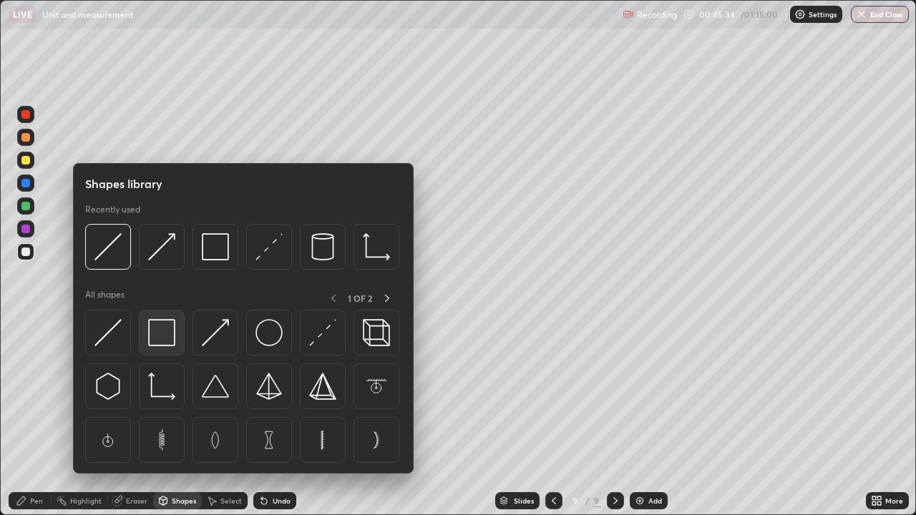
click at [168, 339] on img at bounding box center [161, 332] width 27 height 27
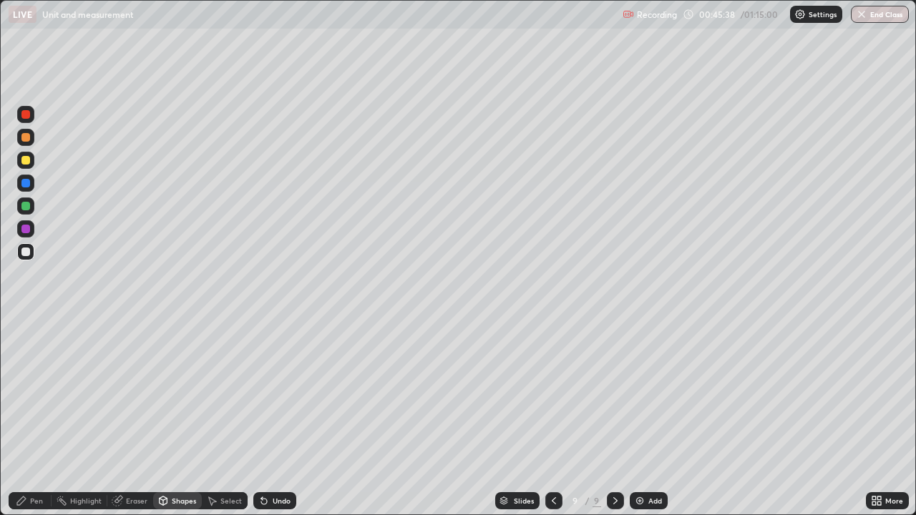
click at [28, 418] on div "Pen" at bounding box center [30, 500] width 43 height 17
click at [26, 137] on div at bounding box center [25, 137] width 9 height 9
click at [27, 161] on div at bounding box center [25, 160] width 9 height 9
click at [169, 418] on div "Shapes" at bounding box center [177, 500] width 49 height 17
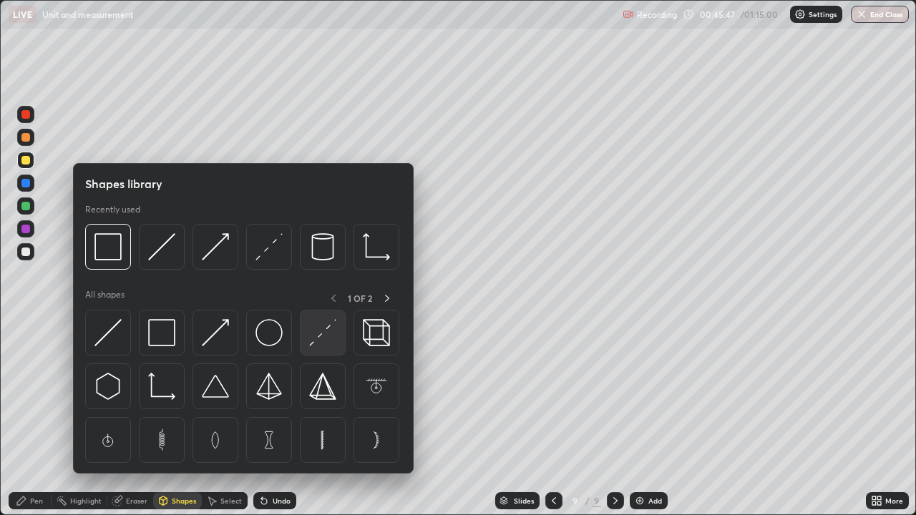
click at [324, 336] on img at bounding box center [322, 332] width 27 height 27
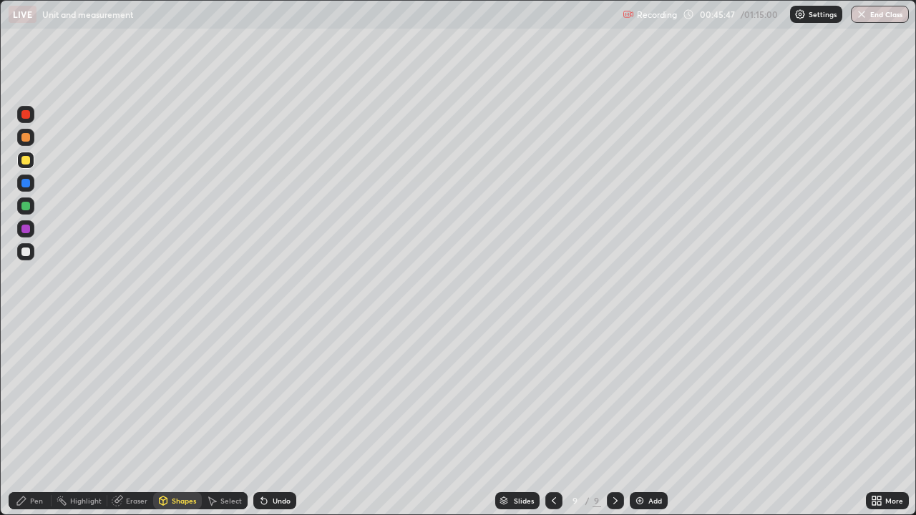
click at [26, 141] on div at bounding box center [25, 137] width 9 height 9
click at [170, 418] on div "Shapes" at bounding box center [177, 500] width 49 height 17
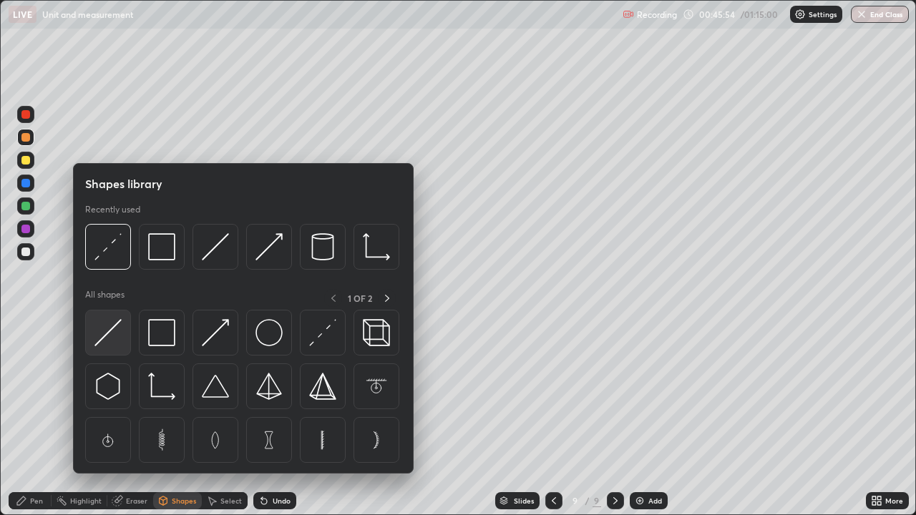
click at [114, 333] on img at bounding box center [107, 332] width 27 height 27
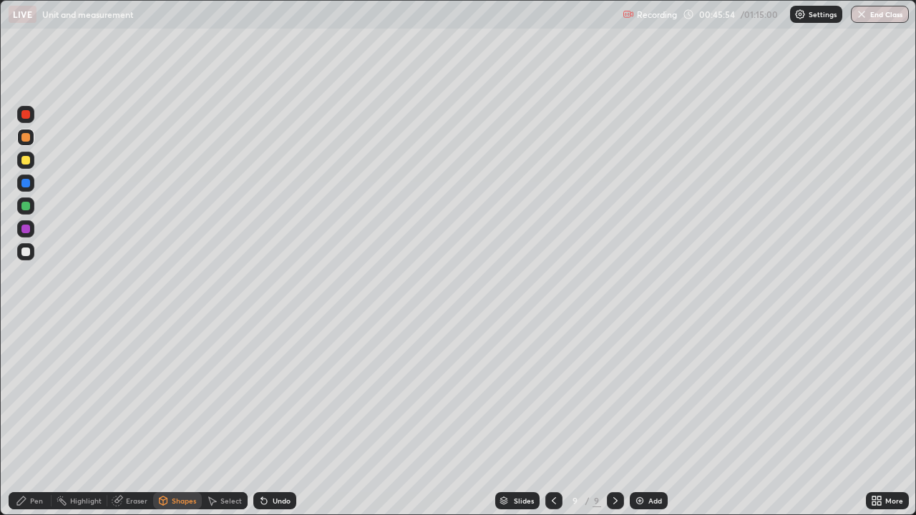
click at [31, 207] on div at bounding box center [25, 205] width 17 height 17
click at [173, 418] on div "Shapes" at bounding box center [184, 500] width 24 height 7
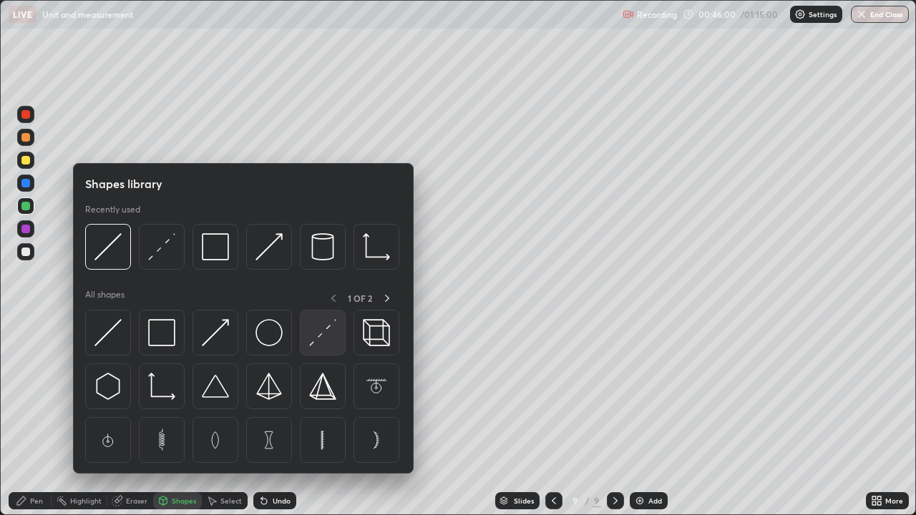
click at [329, 333] on img at bounding box center [322, 332] width 27 height 27
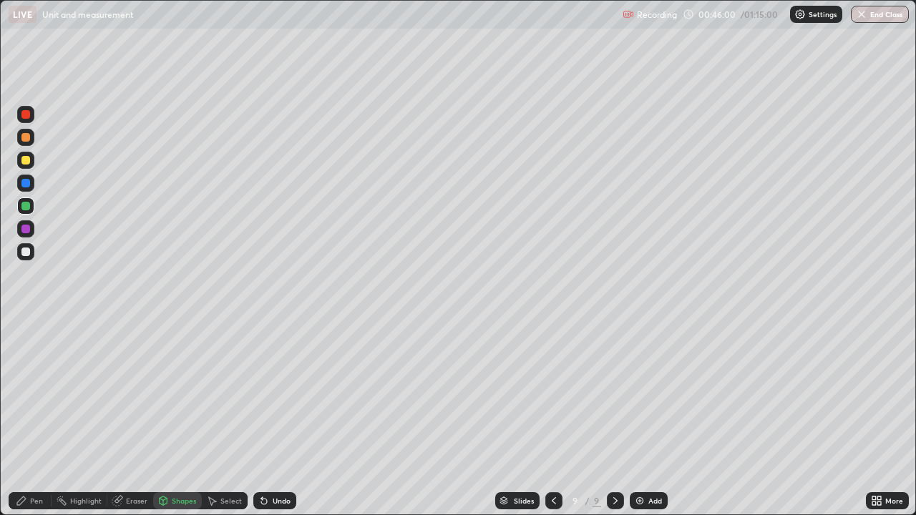
click at [26, 159] on div at bounding box center [25, 160] width 9 height 9
click at [31, 418] on div "Pen" at bounding box center [36, 500] width 13 height 7
click at [172, 418] on div "Shapes" at bounding box center [184, 500] width 24 height 7
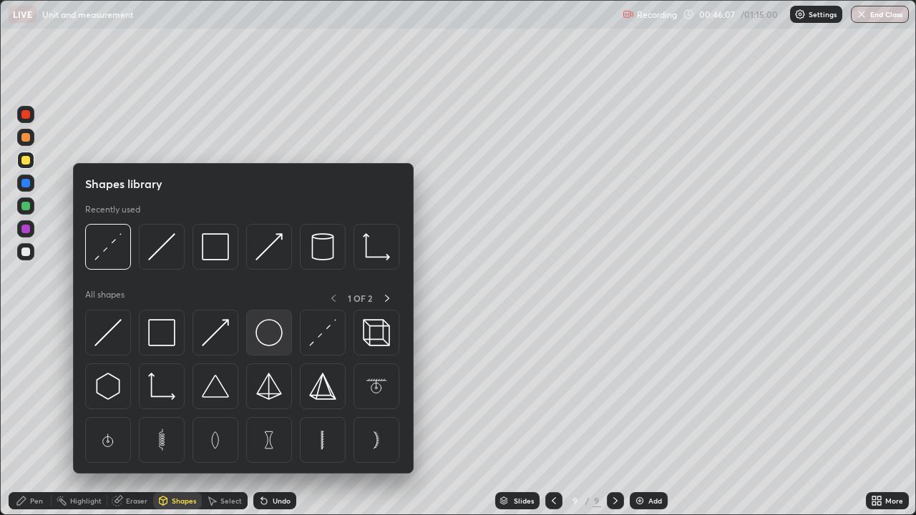
click at [268, 342] on img at bounding box center [268, 332] width 27 height 27
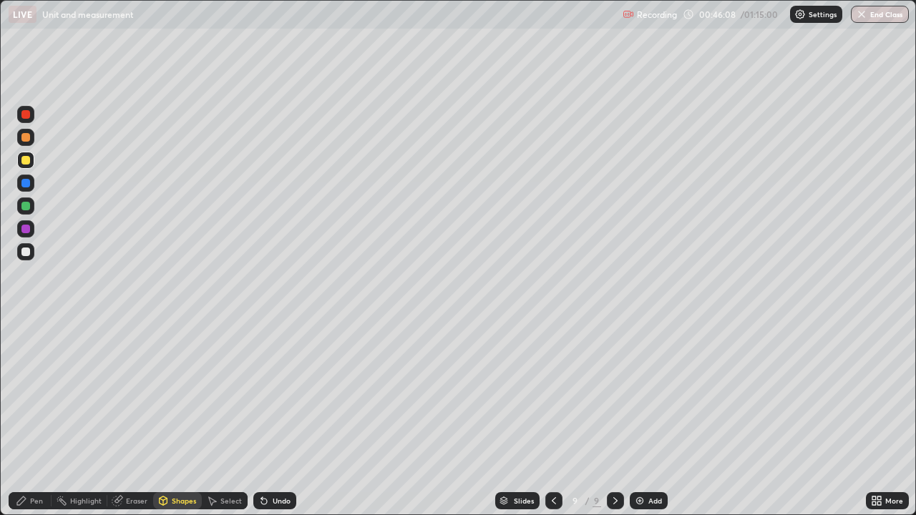
click at [26, 180] on div at bounding box center [25, 183] width 9 height 9
click at [168, 418] on div "Shapes" at bounding box center [177, 500] width 49 height 17
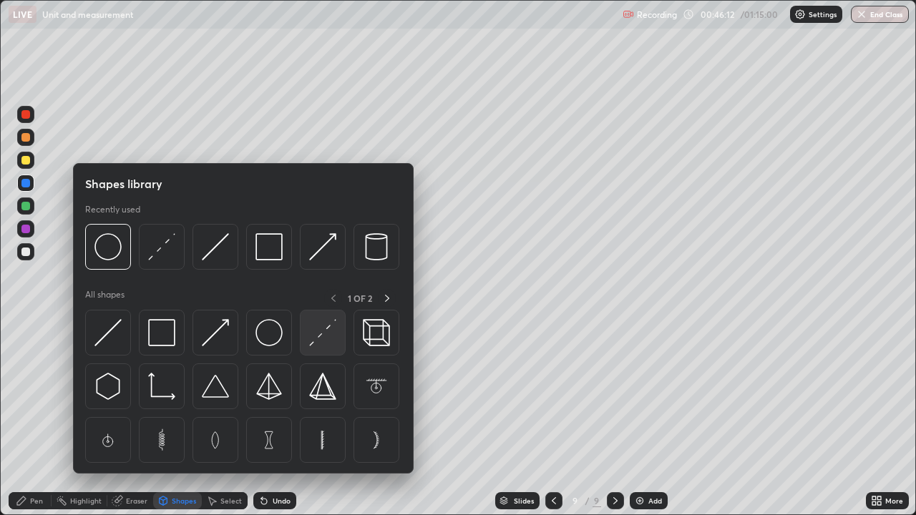
click at [321, 340] on img at bounding box center [322, 332] width 27 height 27
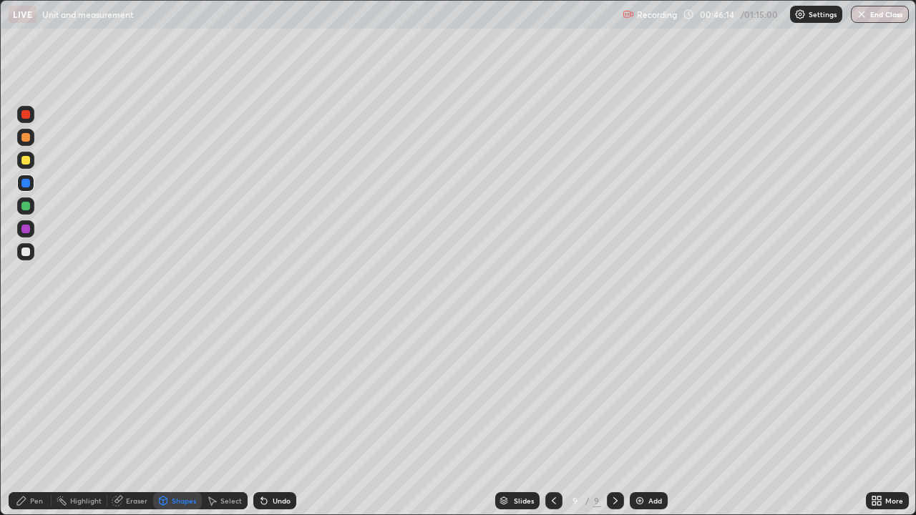
click at [26, 418] on icon at bounding box center [21, 500] width 11 height 11
click at [29, 253] on div at bounding box center [25, 252] width 9 height 9
click at [187, 418] on div "Shapes" at bounding box center [184, 500] width 24 height 7
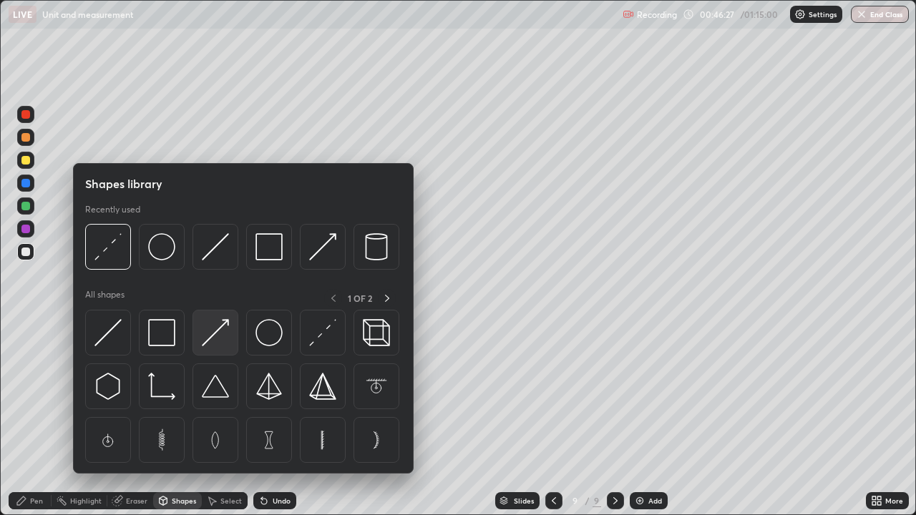
click at [224, 343] on img at bounding box center [215, 332] width 27 height 27
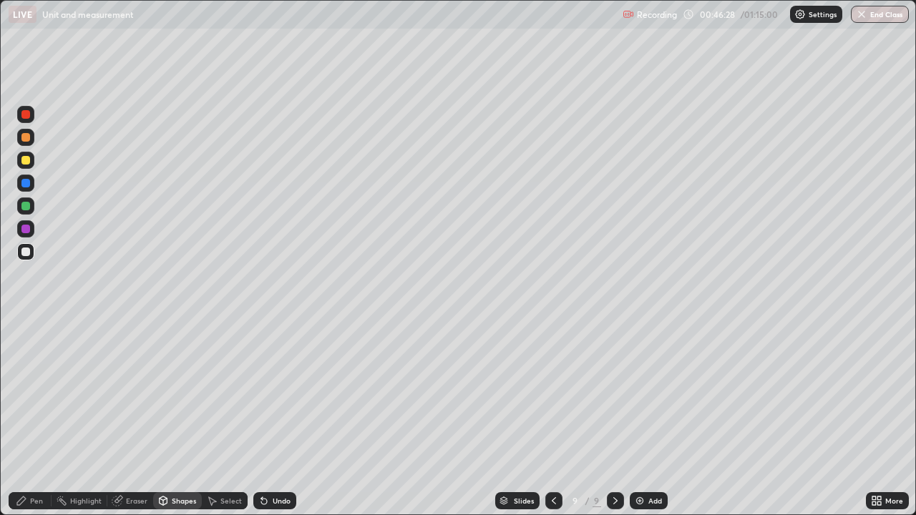
click at [31, 418] on div "Pen" at bounding box center [36, 500] width 13 height 7
click at [28, 118] on div at bounding box center [25, 114] width 9 height 9
click at [29, 254] on div at bounding box center [25, 252] width 9 height 9
click at [180, 418] on div "Shapes" at bounding box center [184, 500] width 24 height 7
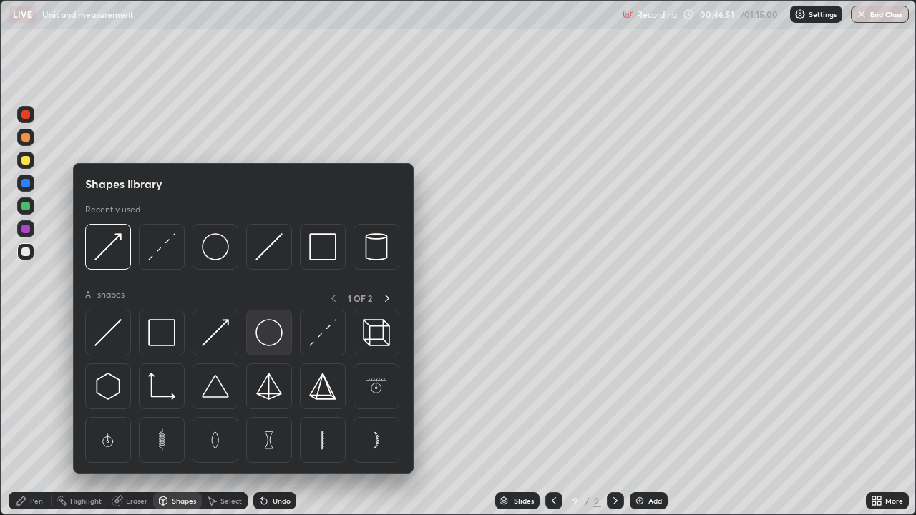
click at [270, 330] on img at bounding box center [268, 332] width 27 height 27
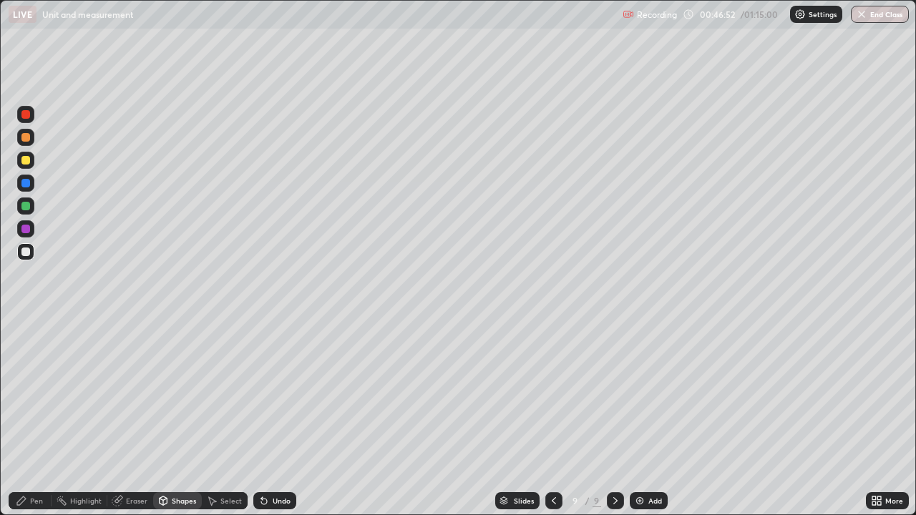
click at [29, 185] on div at bounding box center [25, 183] width 9 height 9
click at [180, 418] on div "Shapes" at bounding box center [184, 500] width 24 height 7
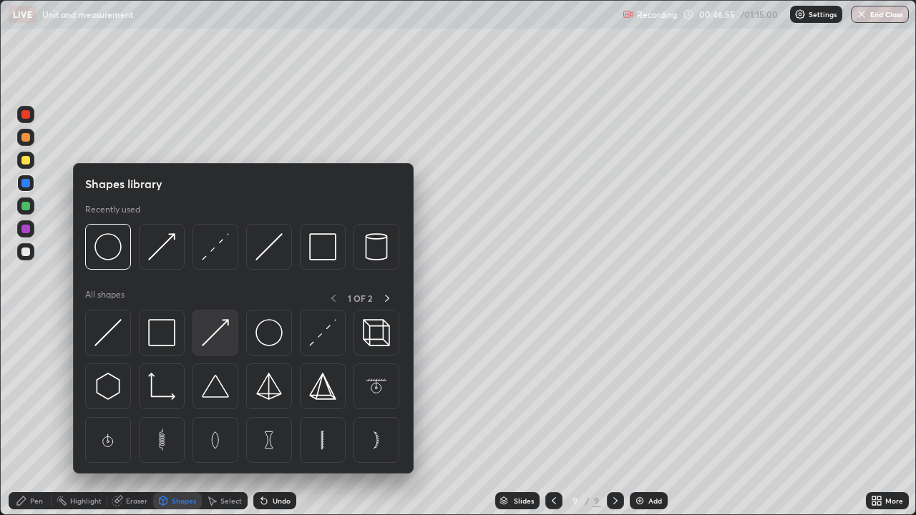
click at [219, 335] on img at bounding box center [215, 332] width 27 height 27
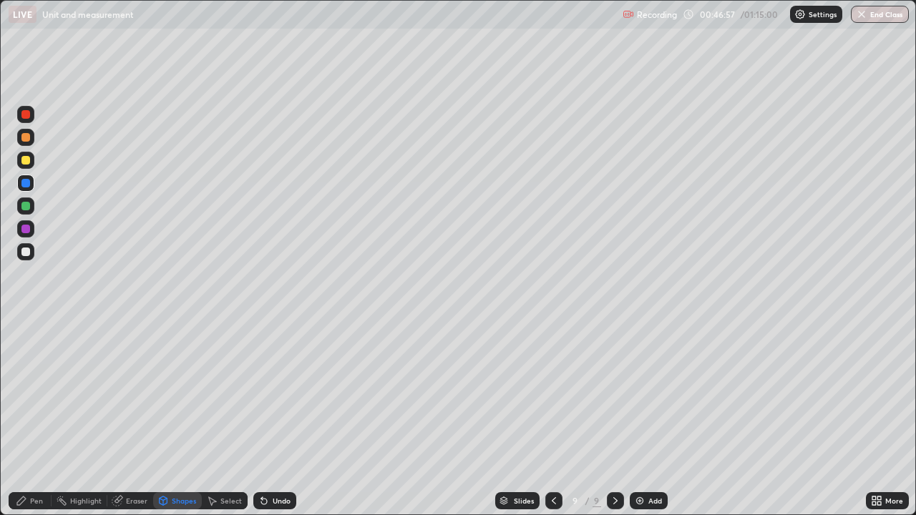
click at [39, 418] on div "Pen" at bounding box center [36, 500] width 13 height 7
click at [31, 255] on div at bounding box center [25, 251] width 17 height 17
click at [27, 162] on div at bounding box center [25, 160] width 9 height 9
click at [273, 418] on div "Undo" at bounding box center [282, 500] width 18 height 7
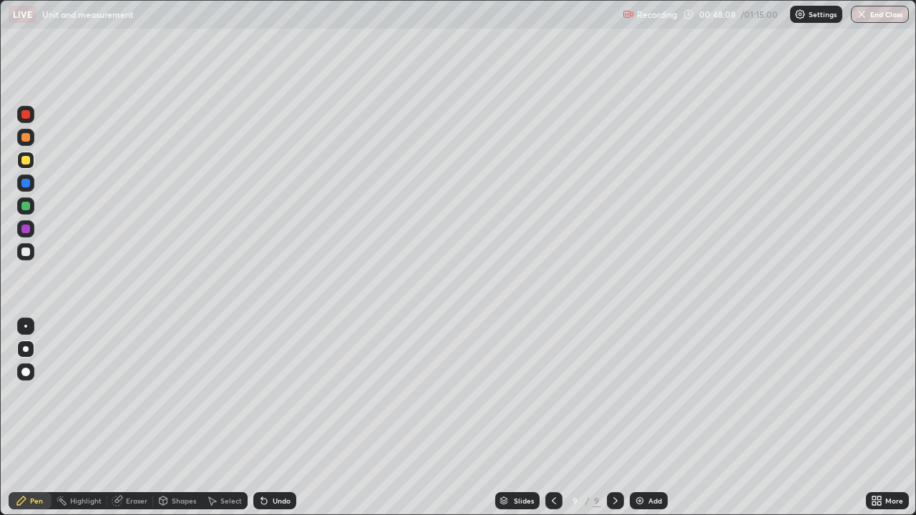
click at [270, 418] on div "Undo" at bounding box center [274, 500] width 43 height 17
click at [268, 418] on div "Undo" at bounding box center [274, 500] width 43 height 17
click at [268, 418] on icon at bounding box center [263, 500] width 11 height 11
click at [267, 418] on icon at bounding box center [263, 500] width 11 height 11
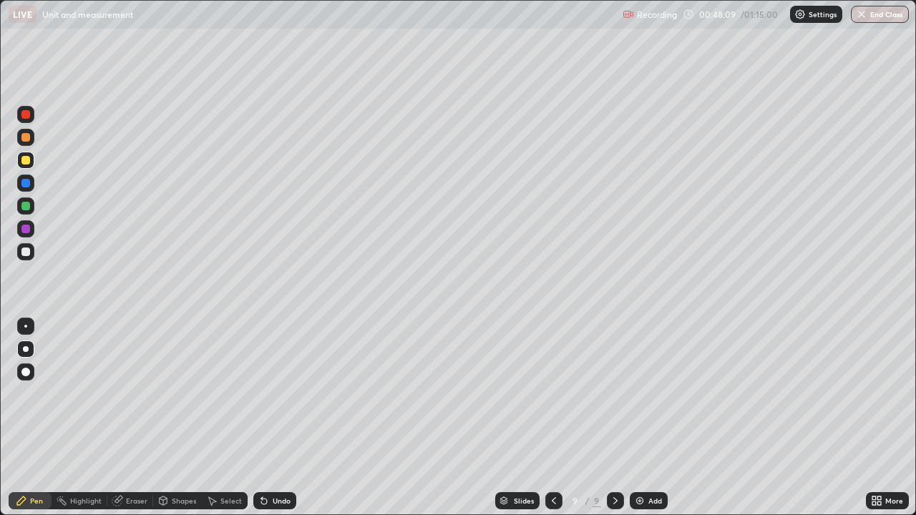
click at [269, 418] on div "Undo" at bounding box center [274, 500] width 43 height 17
click at [180, 418] on div "Shapes" at bounding box center [184, 500] width 24 height 7
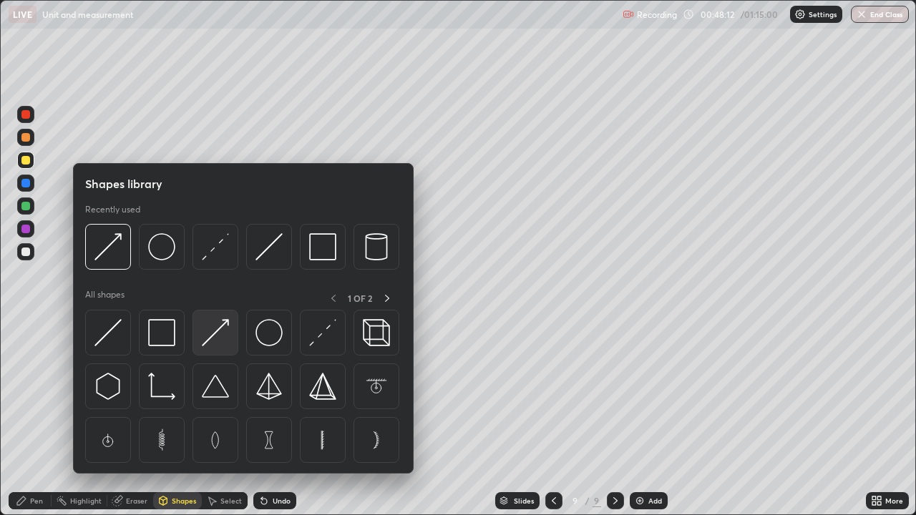
click at [215, 336] on img at bounding box center [215, 332] width 27 height 27
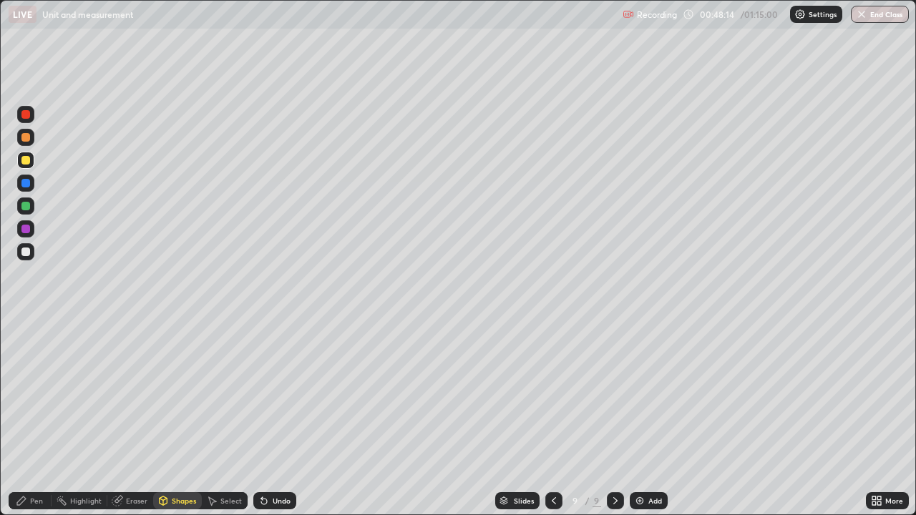
click at [36, 418] on div "Pen" at bounding box center [36, 500] width 13 height 7
click at [172, 418] on div "Shapes" at bounding box center [184, 500] width 24 height 7
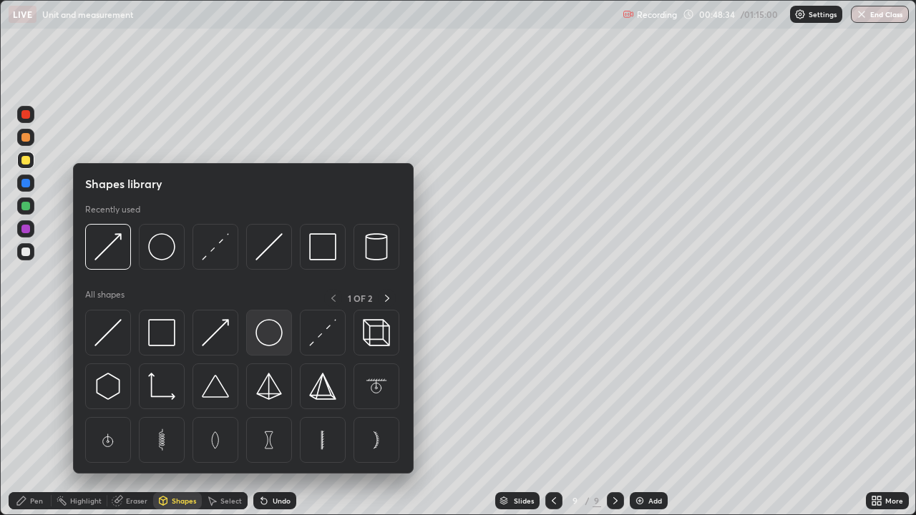
click at [267, 335] on img at bounding box center [268, 332] width 27 height 27
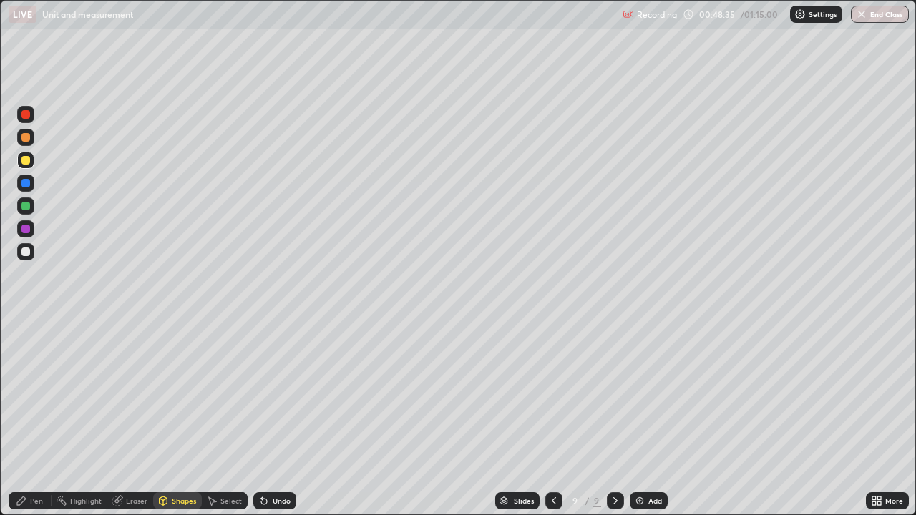
click at [26, 181] on div at bounding box center [25, 183] width 9 height 9
click at [174, 418] on div "Shapes" at bounding box center [177, 500] width 49 height 17
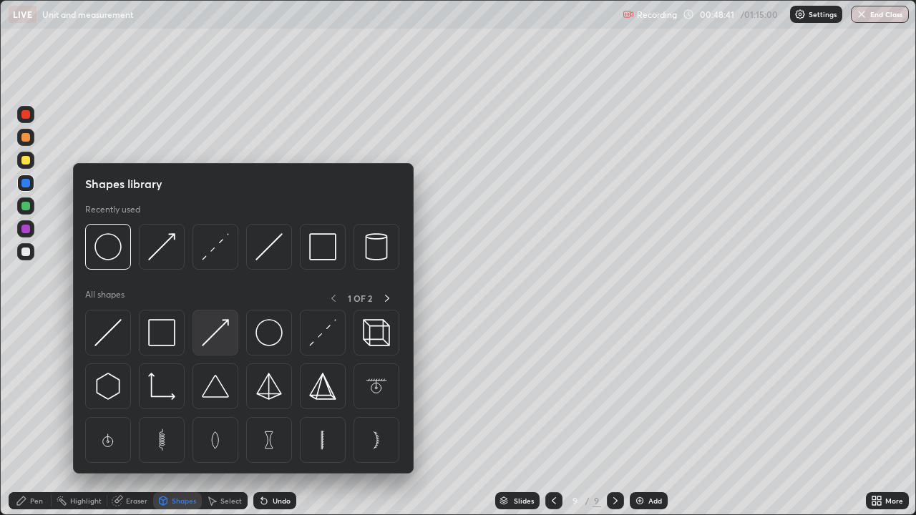
click at [221, 330] on img at bounding box center [215, 332] width 27 height 27
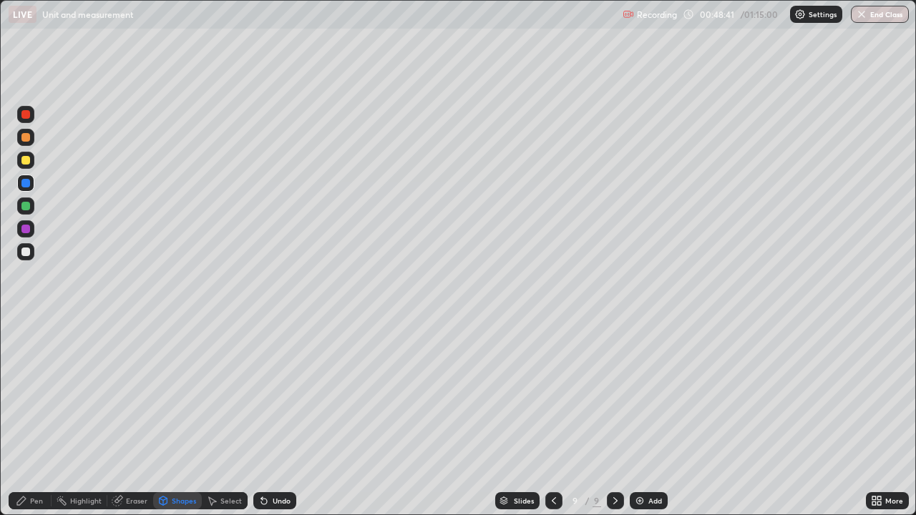
click at [26, 206] on div at bounding box center [25, 206] width 9 height 9
click at [35, 418] on div "Pen" at bounding box center [36, 500] width 13 height 7
click at [29, 253] on div at bounding box center [25, 252] width 9 height 9
click at [25, 138] on div at bounding box center [25, 137] width 9 height 9
click at [180, 418] on div "Shapes" at bounding box center [184, 500] width 24 height 7
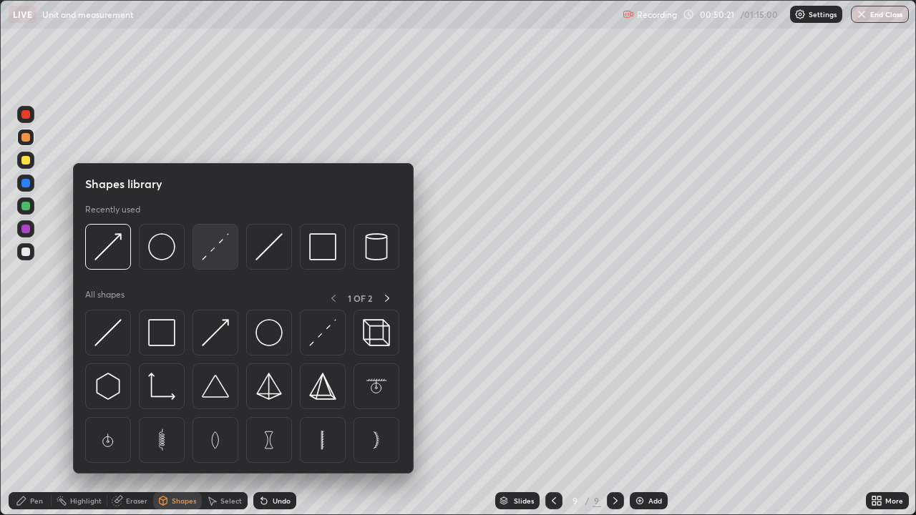
click at [220, 243] on img at bounding box center [215, 246] width 27 height 27
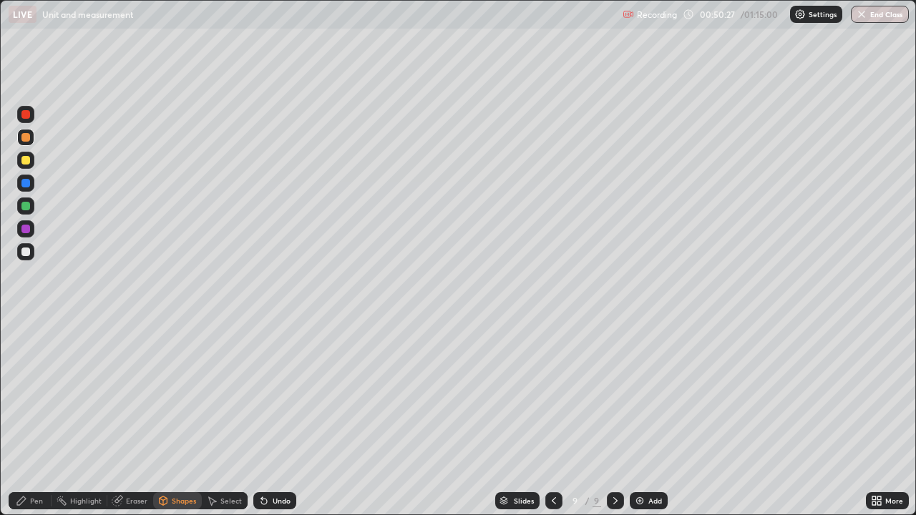
click at [26, 114] on div at bounding box center [25, 114] width 9 height 9
click at [166, 418] on icon at bounding box center [164, 501] width 8 height 9
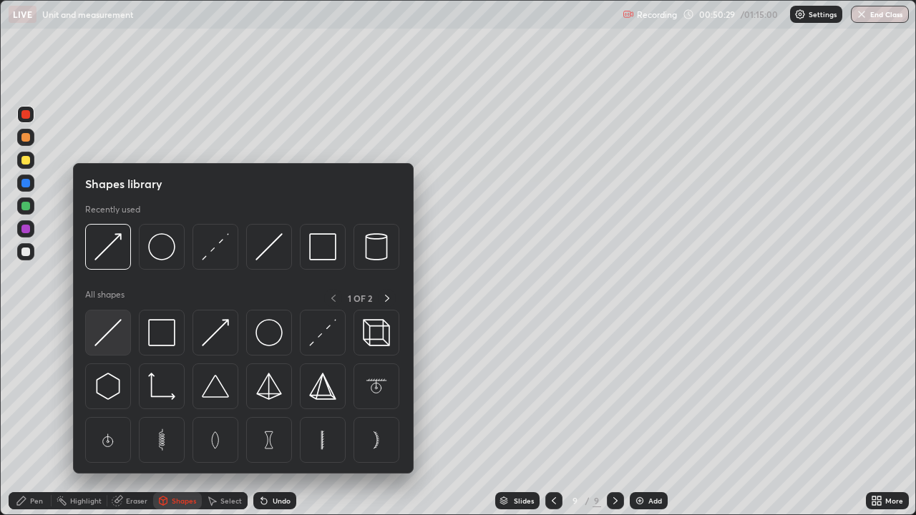
click at [112, 338] on img at bounding box center [107, 332] width 27 height 27
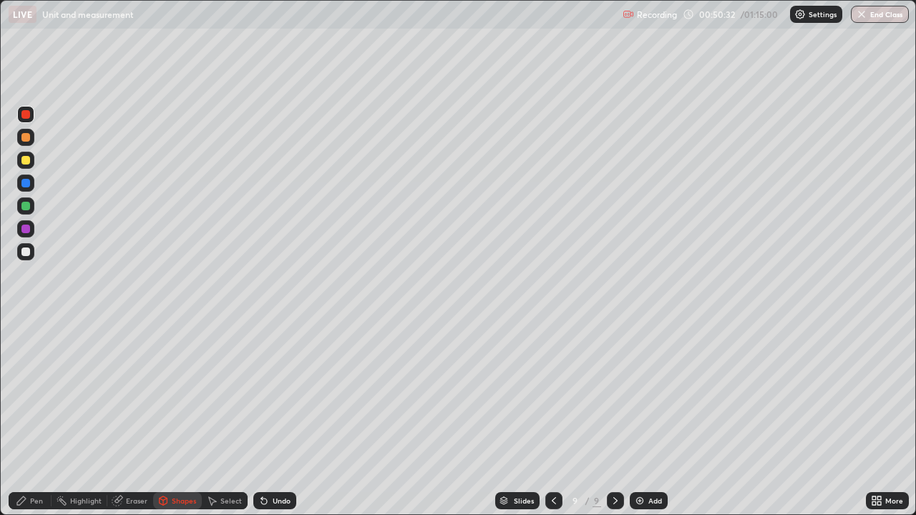
click at [27, 418] on div "Pen" at bounding box center [30, 500] width 43 height 17
click at [26, 252] on div at bounding box center [25, 252] width 9 height 9
click at [180, 418] on div "Shapes" at bounding box center [184, 500] width 24 height 7
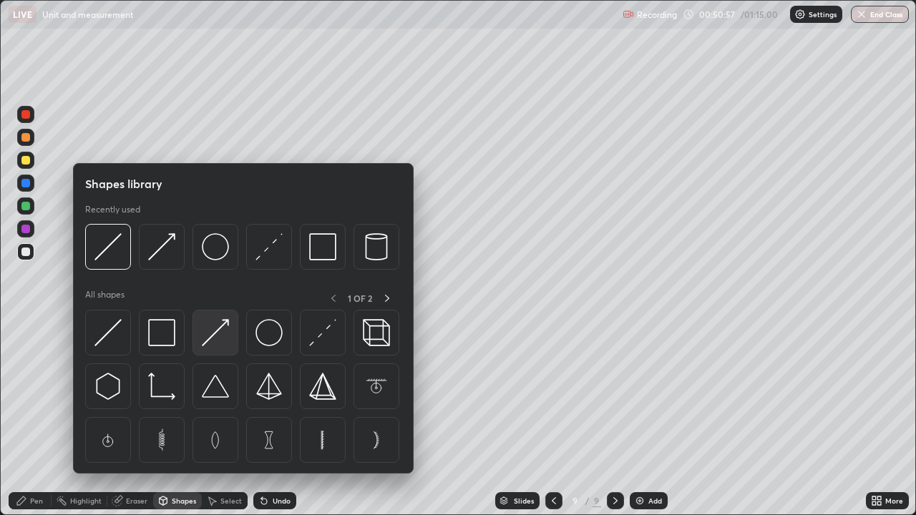
click at [218, 336] on img at bounding box center [215, 332] width 27 height 27
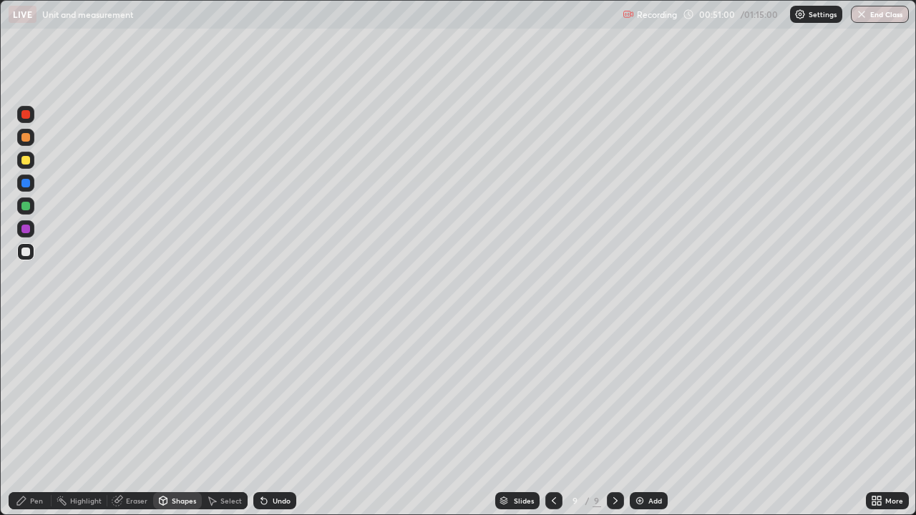
click at [31, 418] on div "Pen" at bounding box center [36, 500] width 13 height 7
click at [880, 13] on button "End Class" at bounding box center [880, 14] width 58 height 17
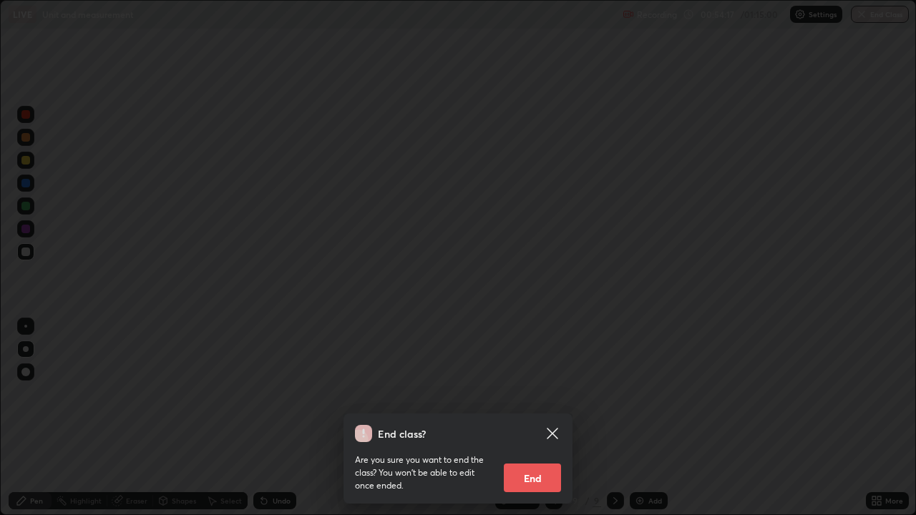
click at [531, 418] on button "End" at bounding box center [532, 478] width 57 height 29
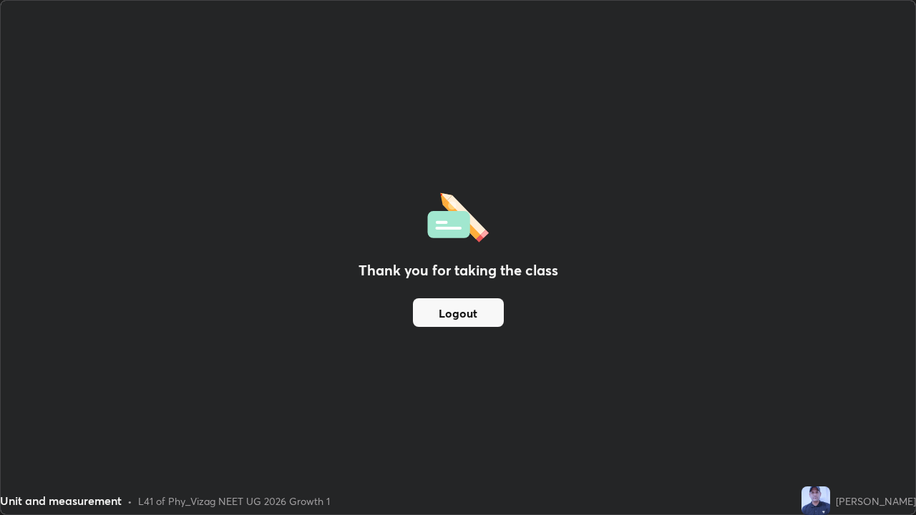
click at [480, 311] on button "Logout" at bounding box center [458, 312] width 91 height 29
